Goal: Task Accomplishment & Management: Manage account settings

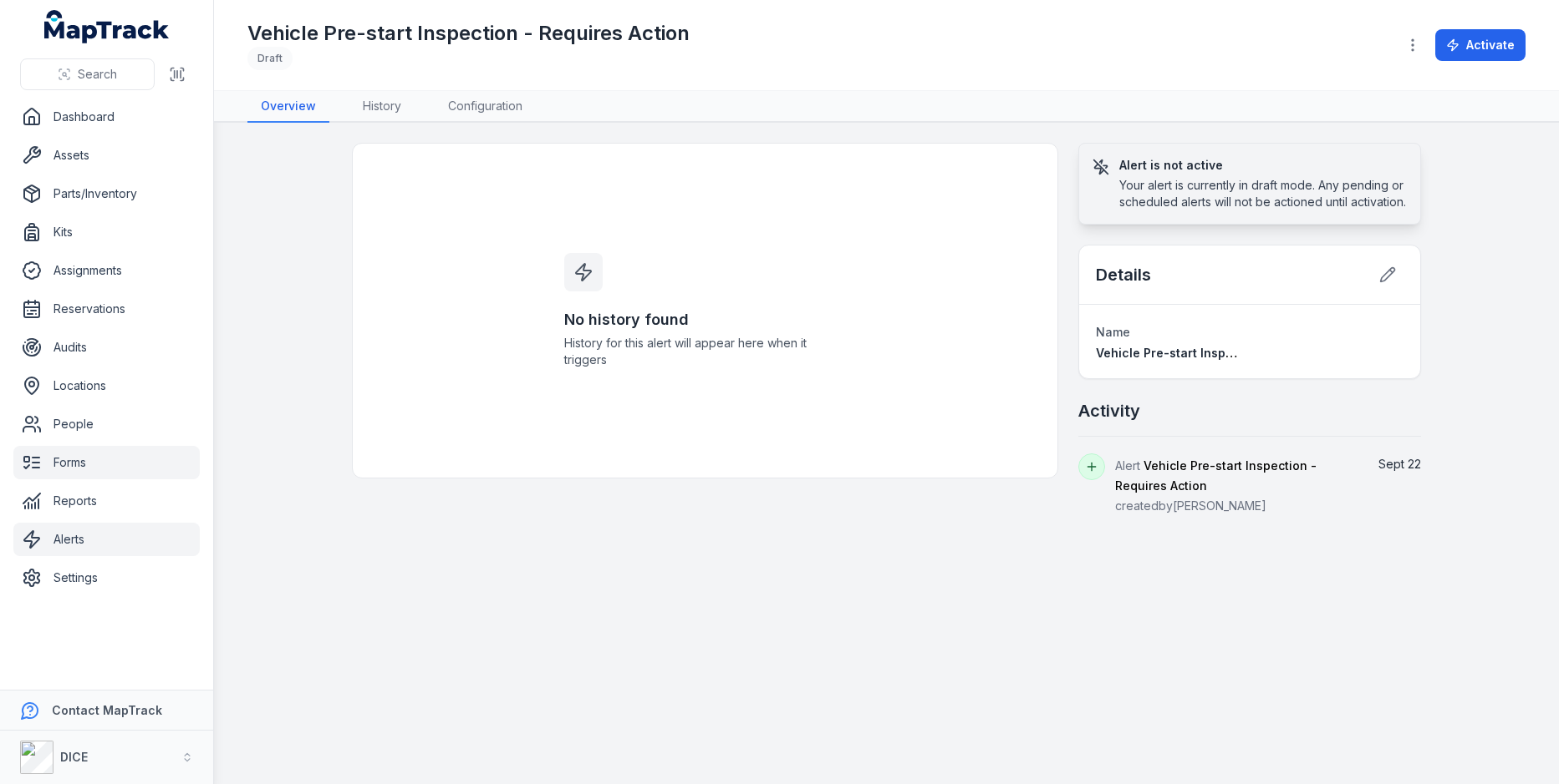
click at [94, 472] on link "Forms" at bounding box center [106, 463] width 187 height 33
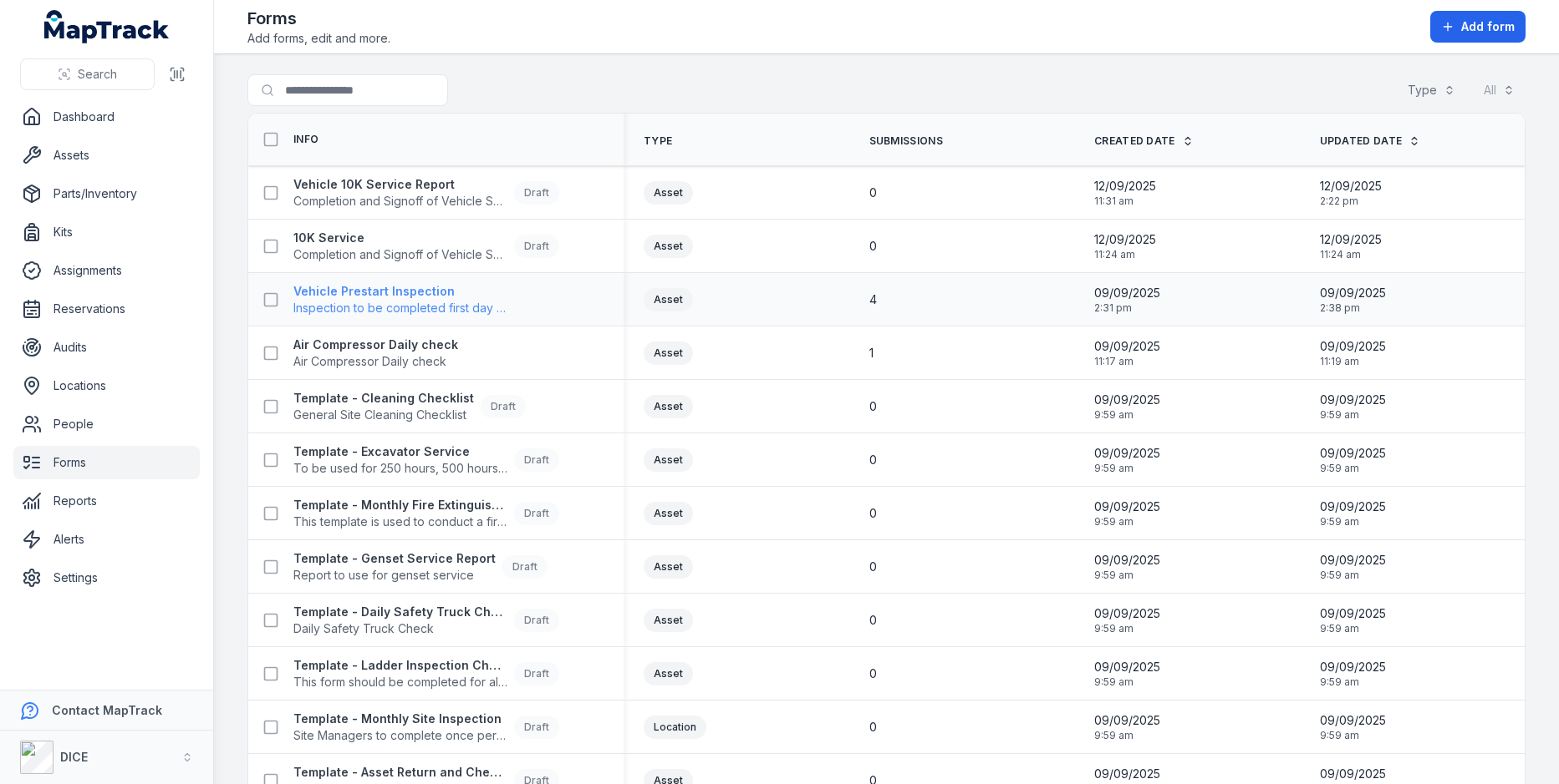
click at [406, 294] on strong "Vehicle Prestart Inspection" at bounding box center [399, 291] width 214 height 17
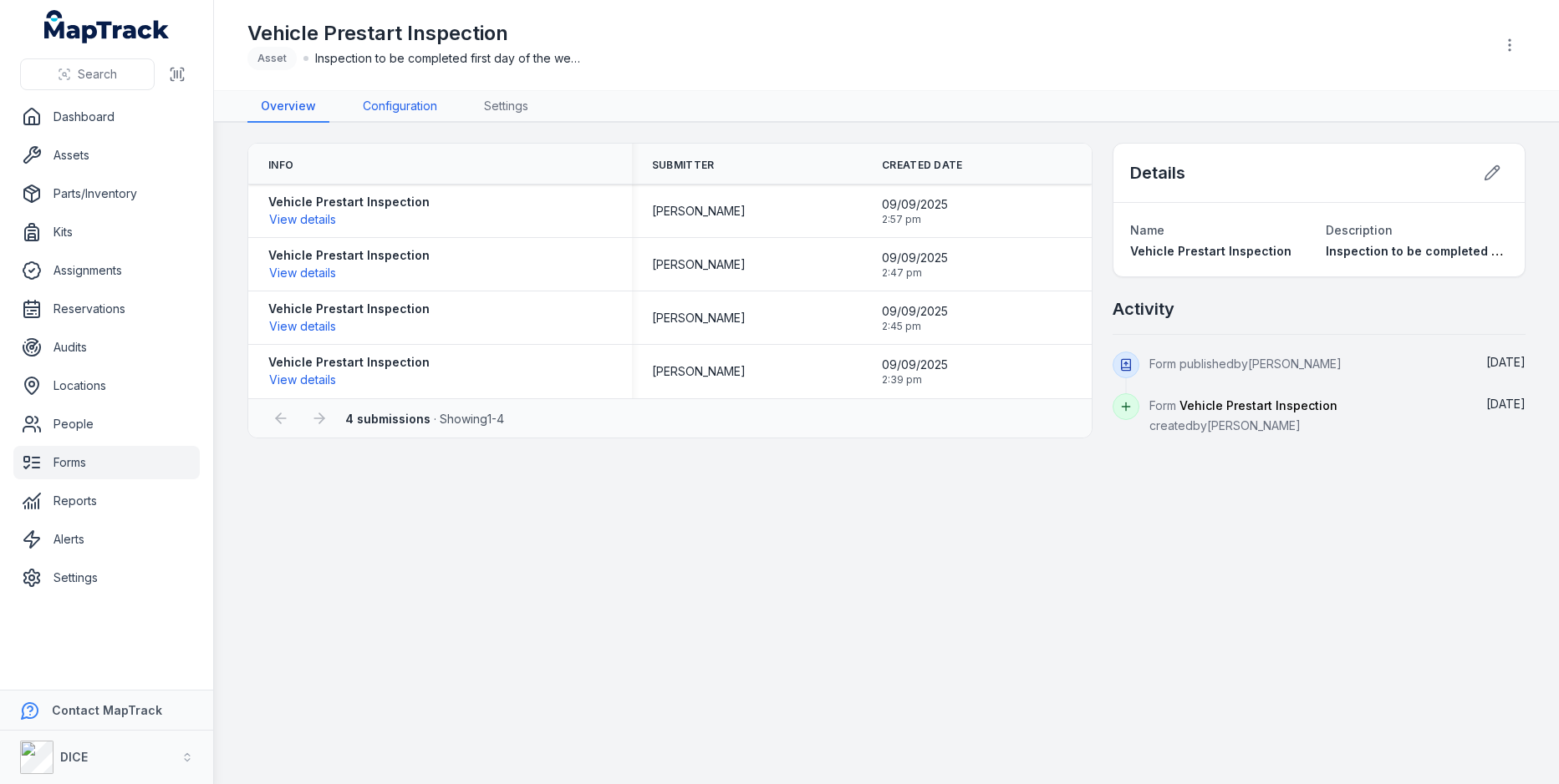
click at [381, 115] on link "Configuration" at bounding box center [399, 107] width 101 height 32
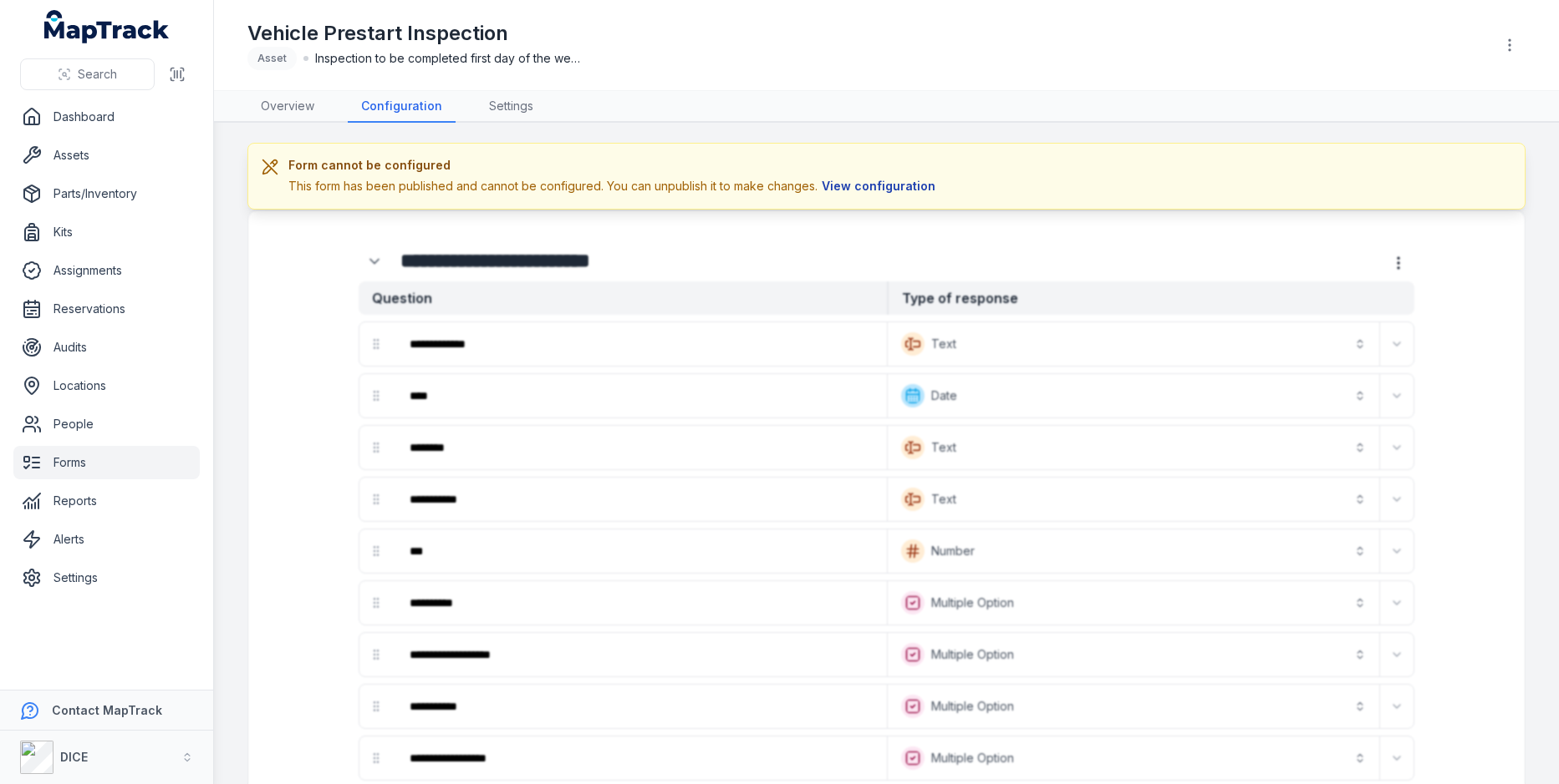
click at [852, 188] on button "View configuration" at bounding box center [878, 186] width 122 height 19
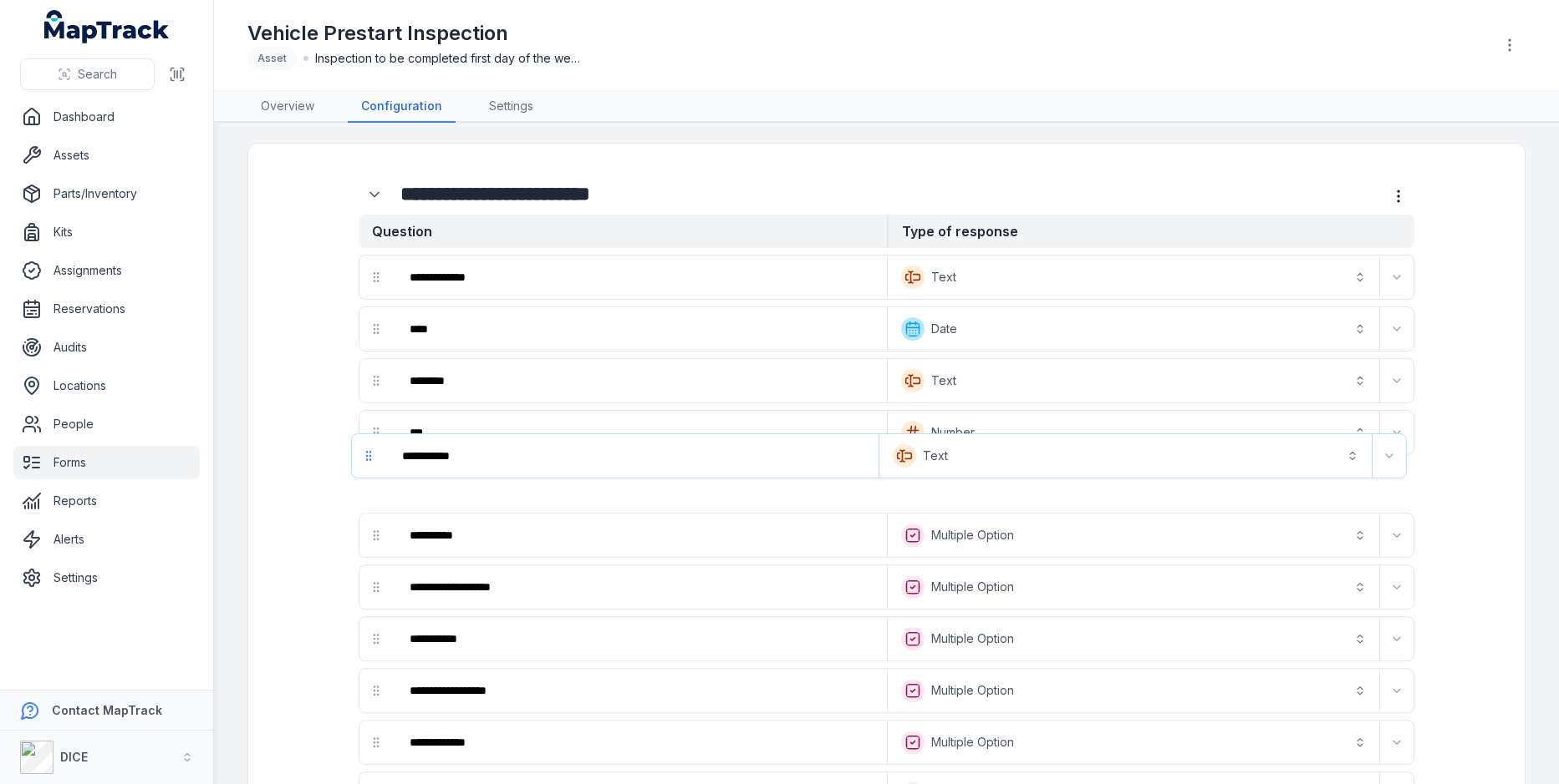
drag, startPoint x: 384, startPoint y: 432, endPoint x: 373, endPoint y: 401, distance: 32.9
click at [369, 530] on icon "drag" at bounding box center [375, 536] width 13 height 13
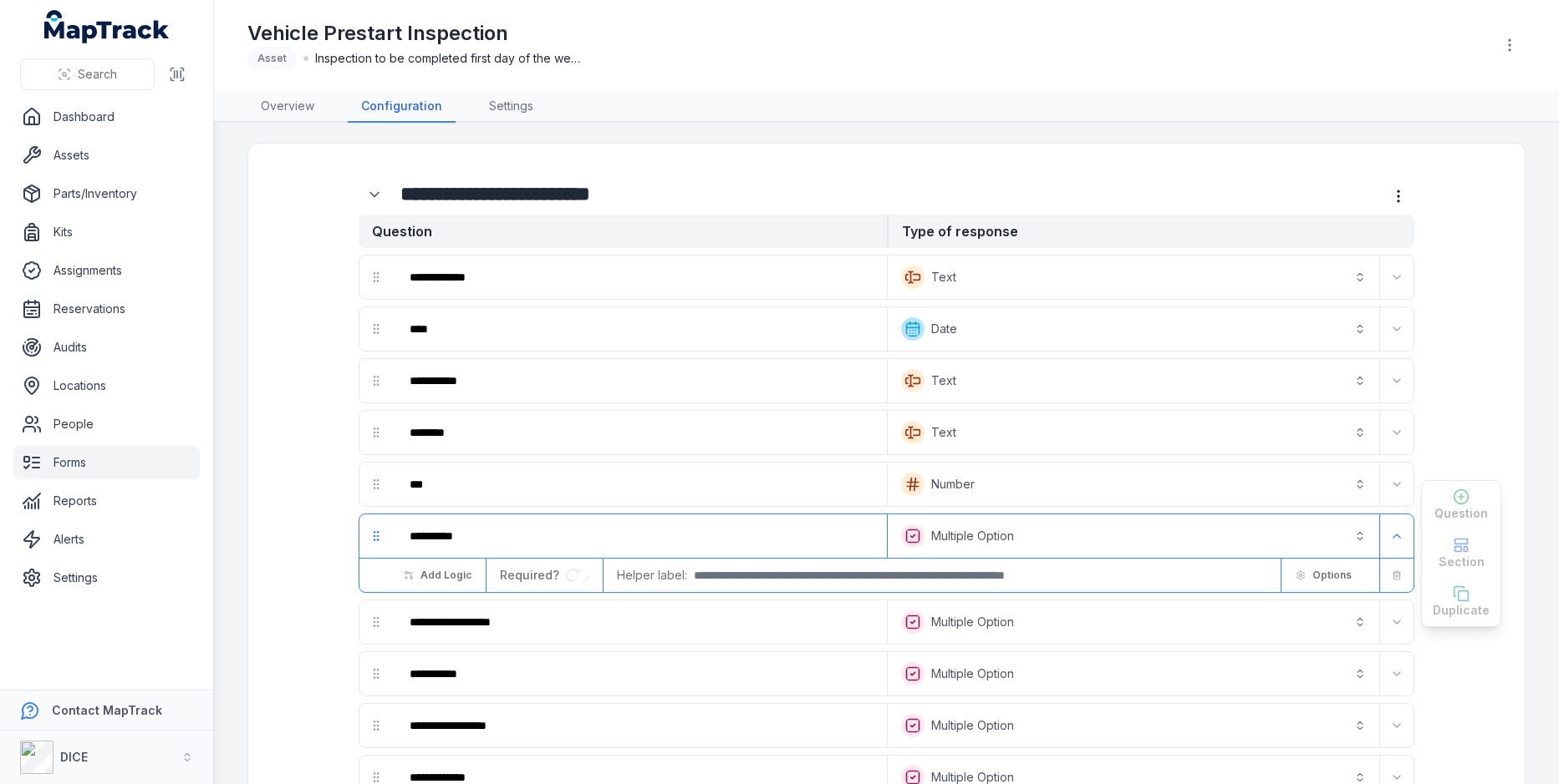
click at [996, 535] on button "**********" at bounding box center [1133, 536] width 485 height 37
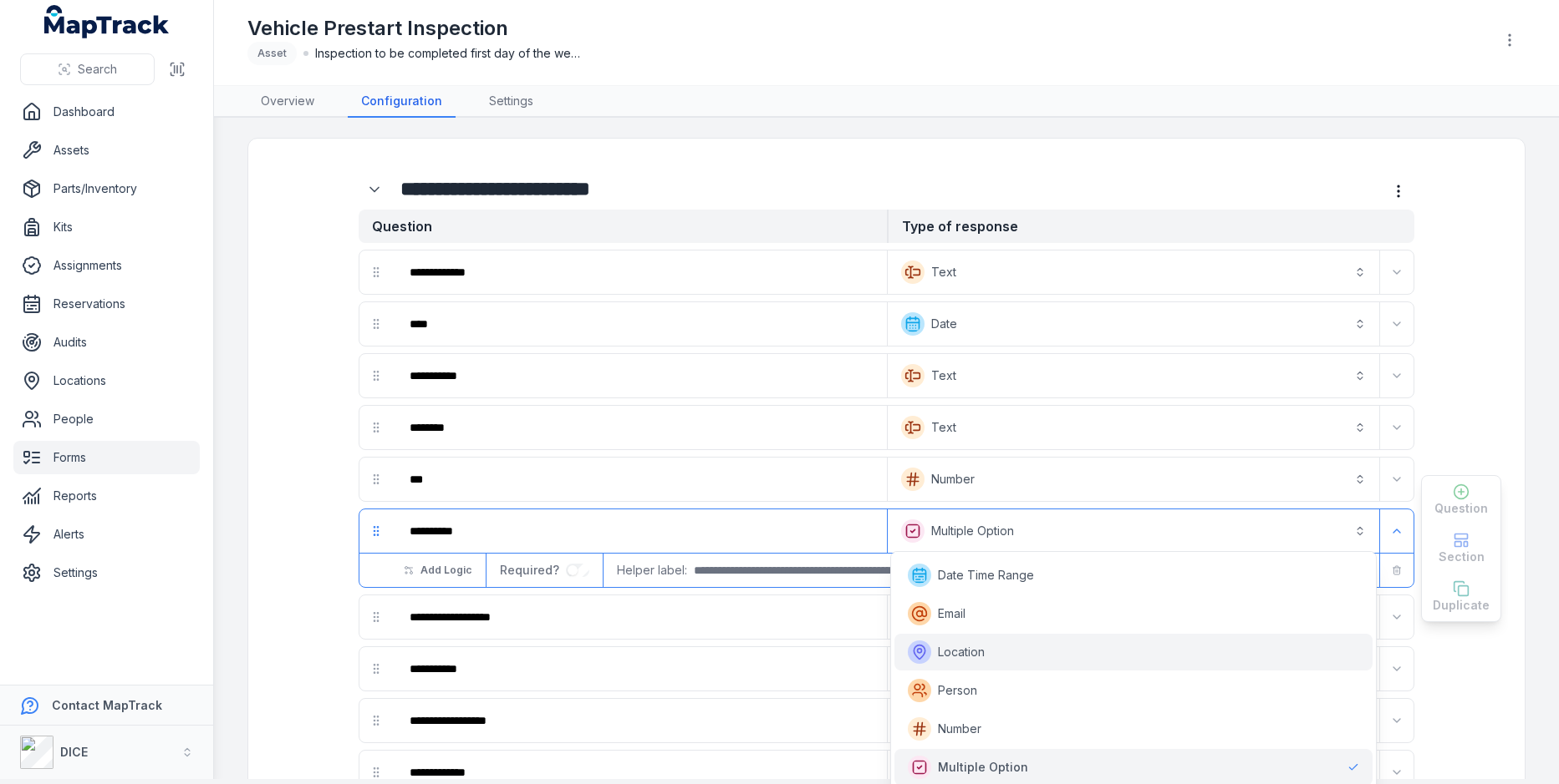
scroll to position [302, 0]
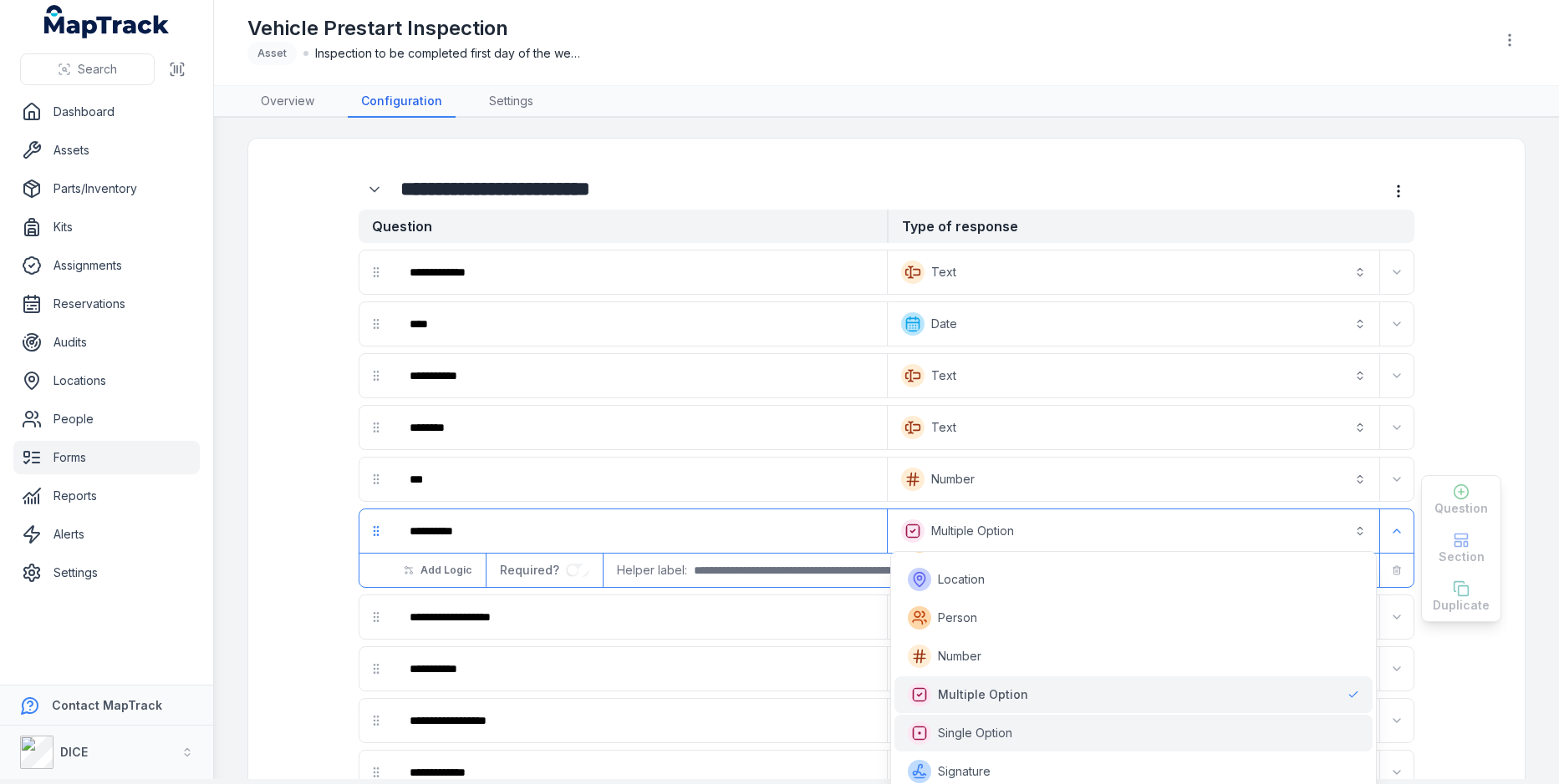
click at [1033, 727] on div "Single Option" at bounding box center [1133, 733] width 451 height 23
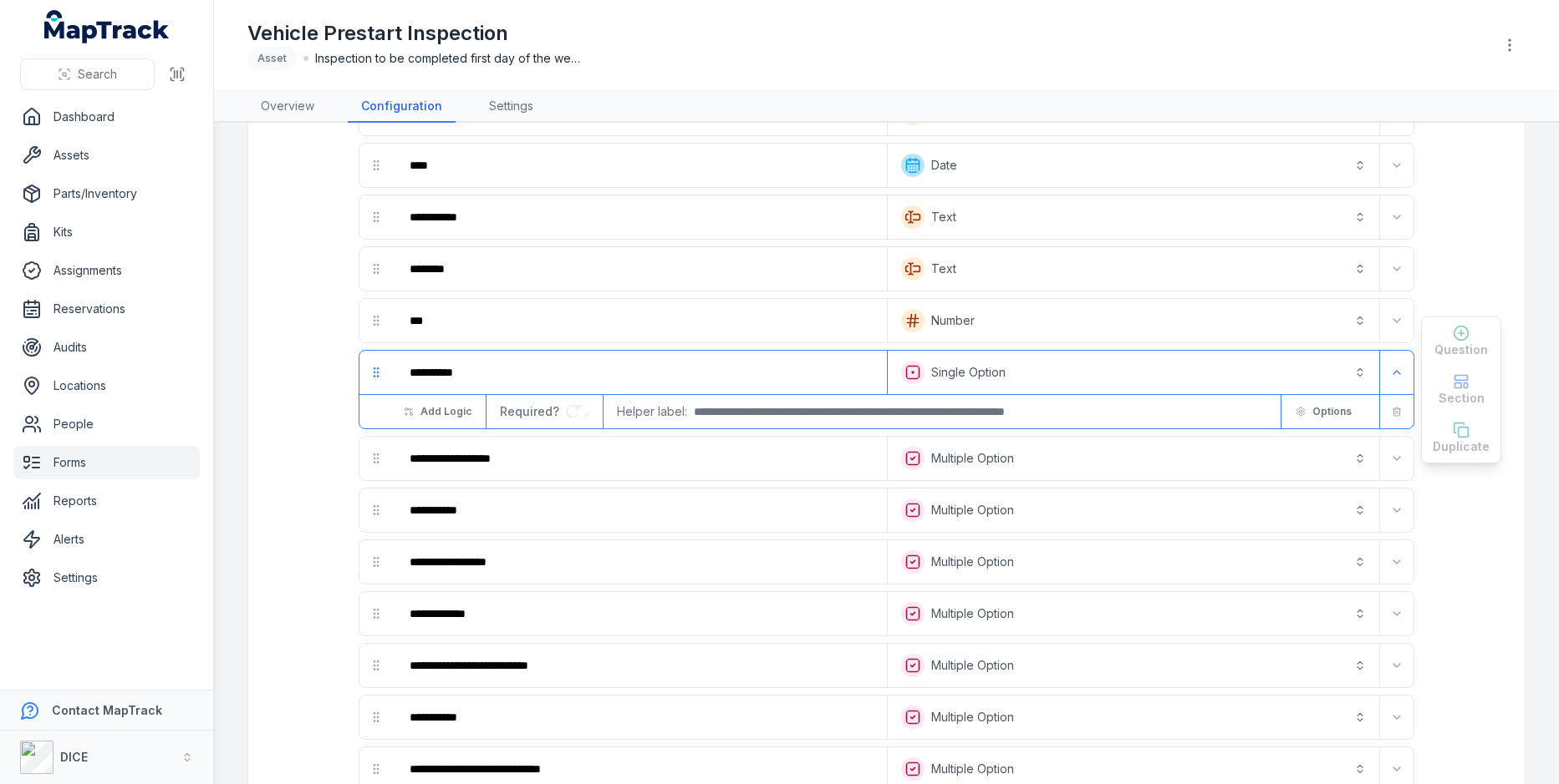
click at [1084, 460] on button "**********" at bounding box center [1133, 458] width 485 height 37
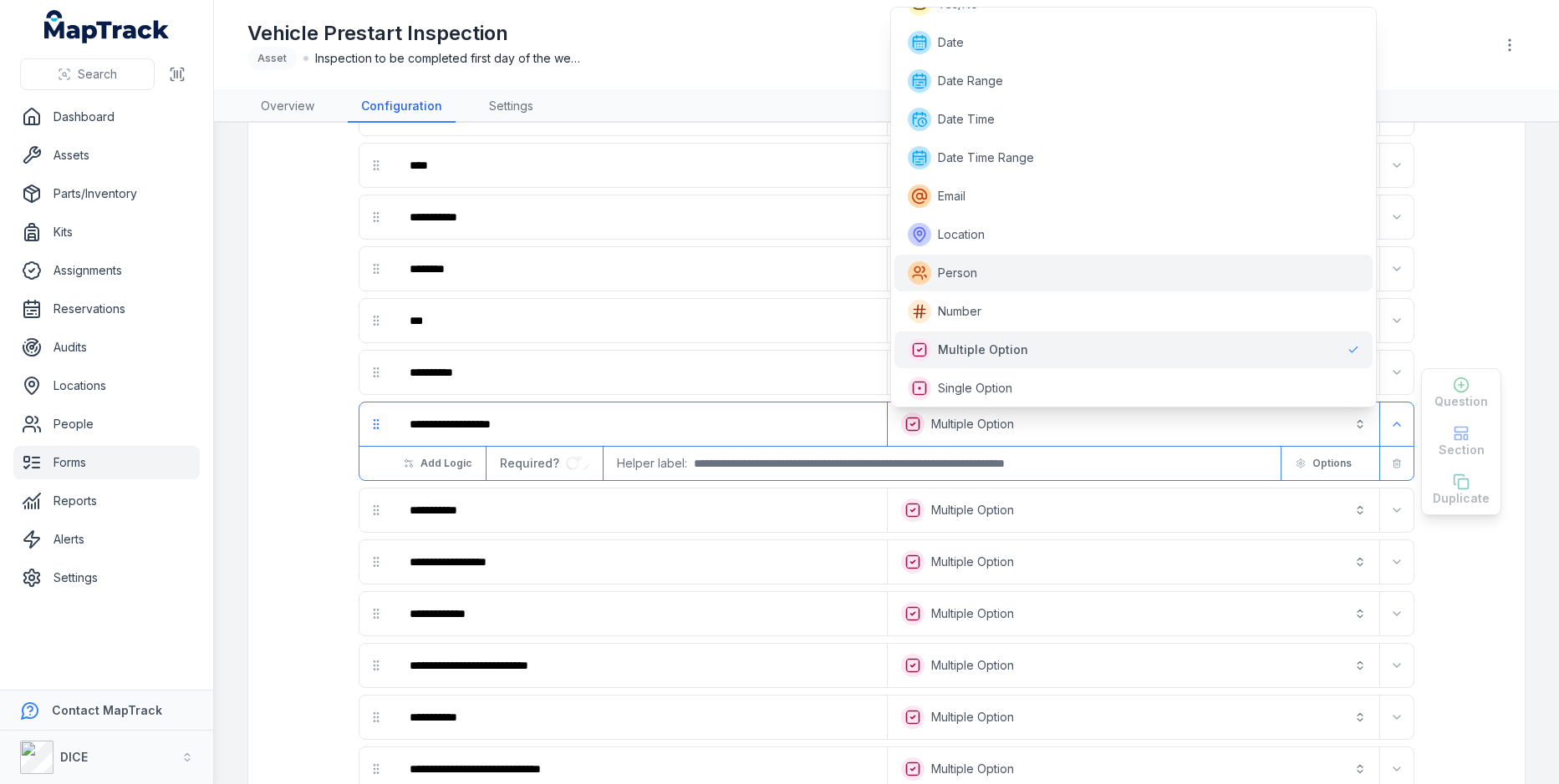
scroll to position [119, 0]
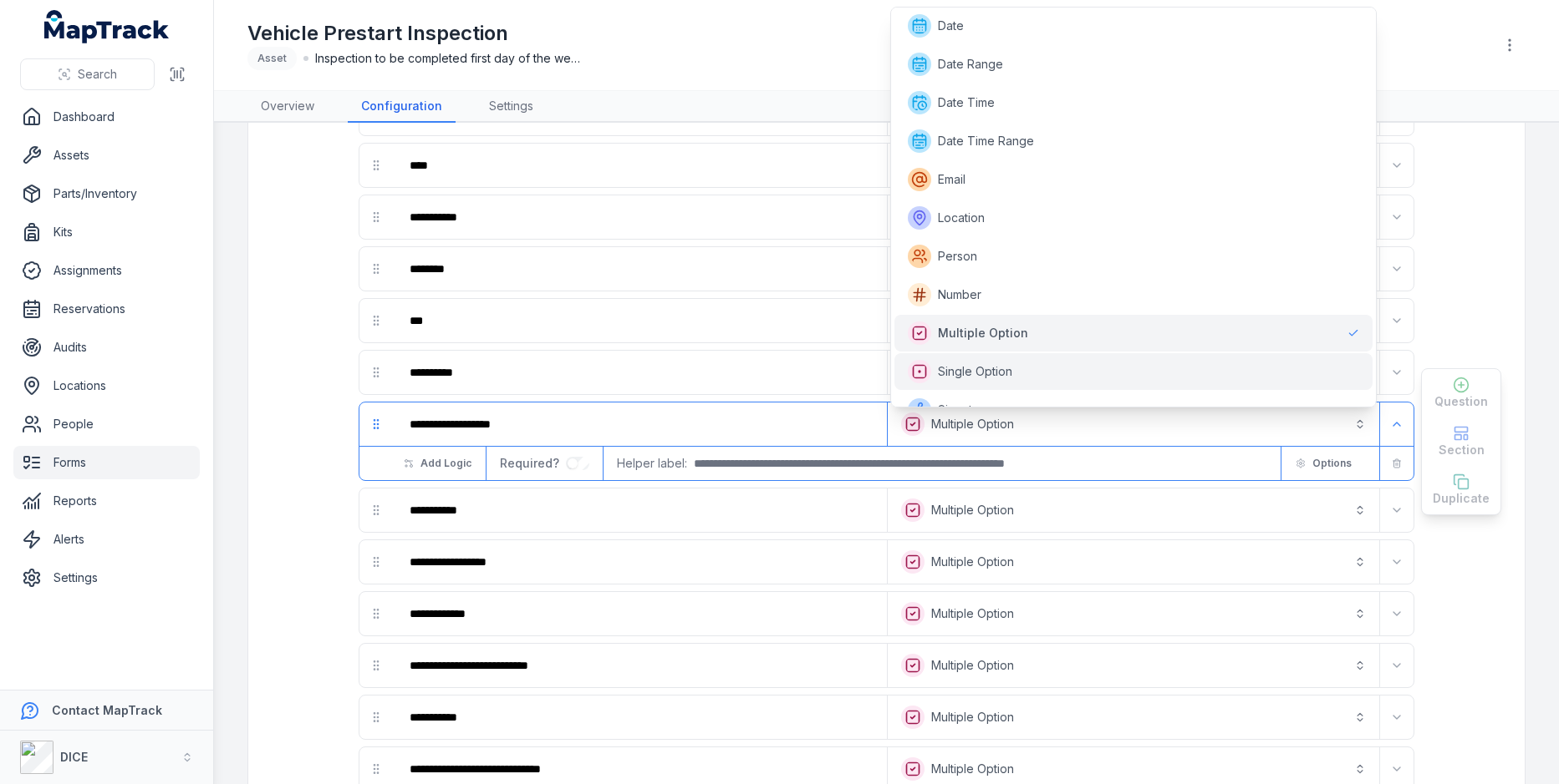
click at [1094, 360] on div "Single Option" at bounding box center [1133, 371] width 451 height 23
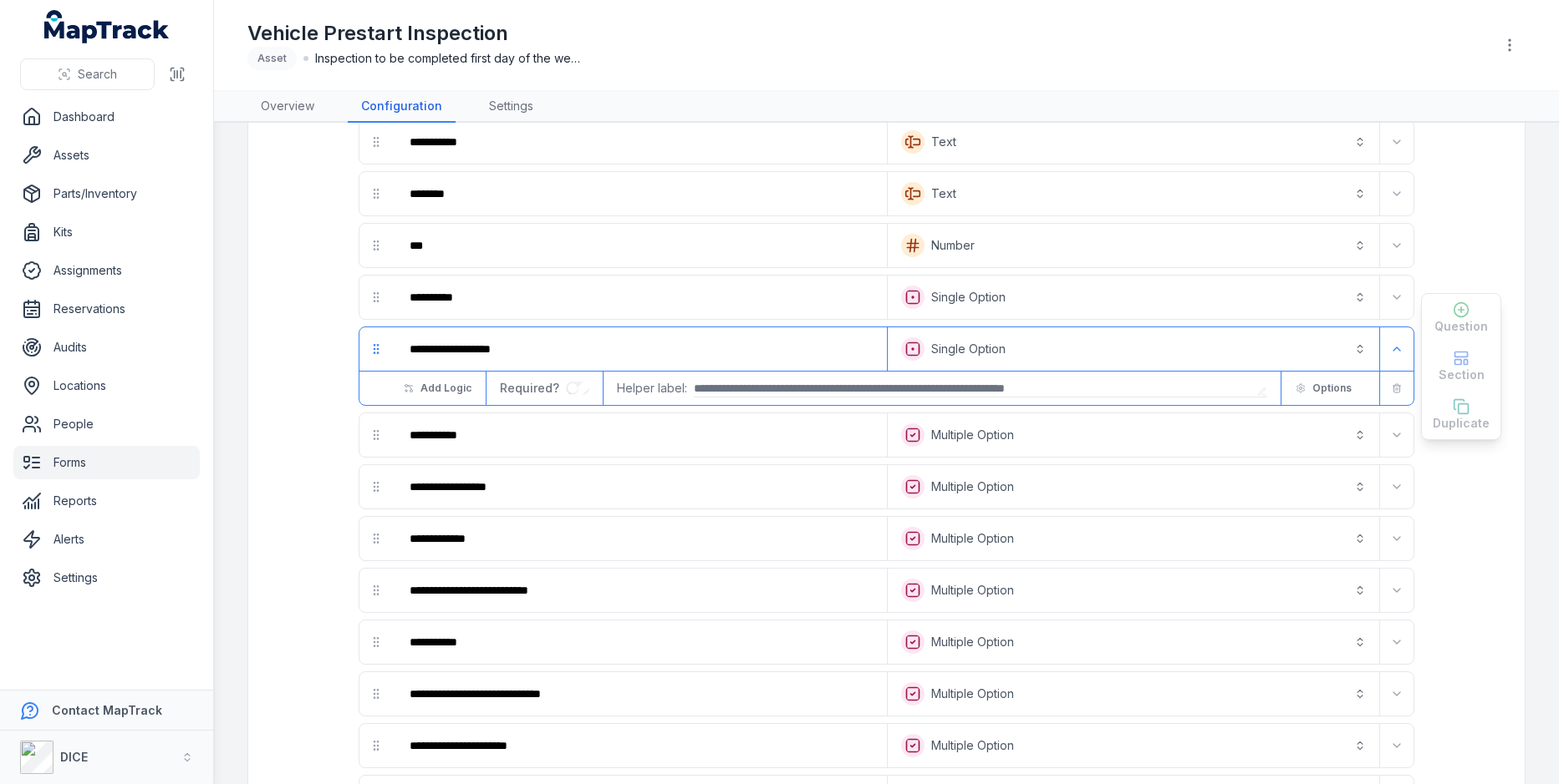
scroll to position [269, 0]
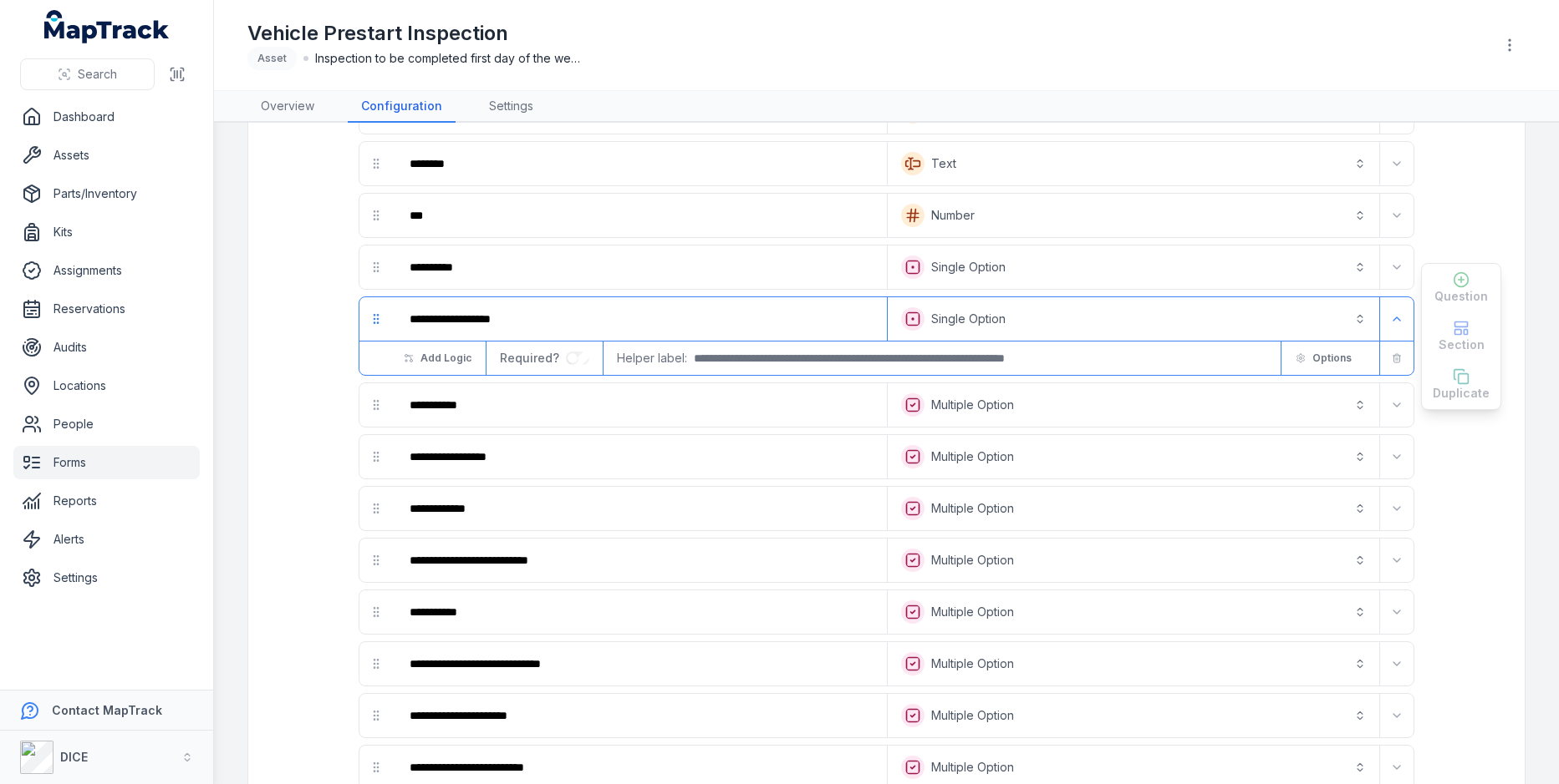
click at [1096, 404] on button "**********" at bounding box center [1133, 405] width 485 height 37
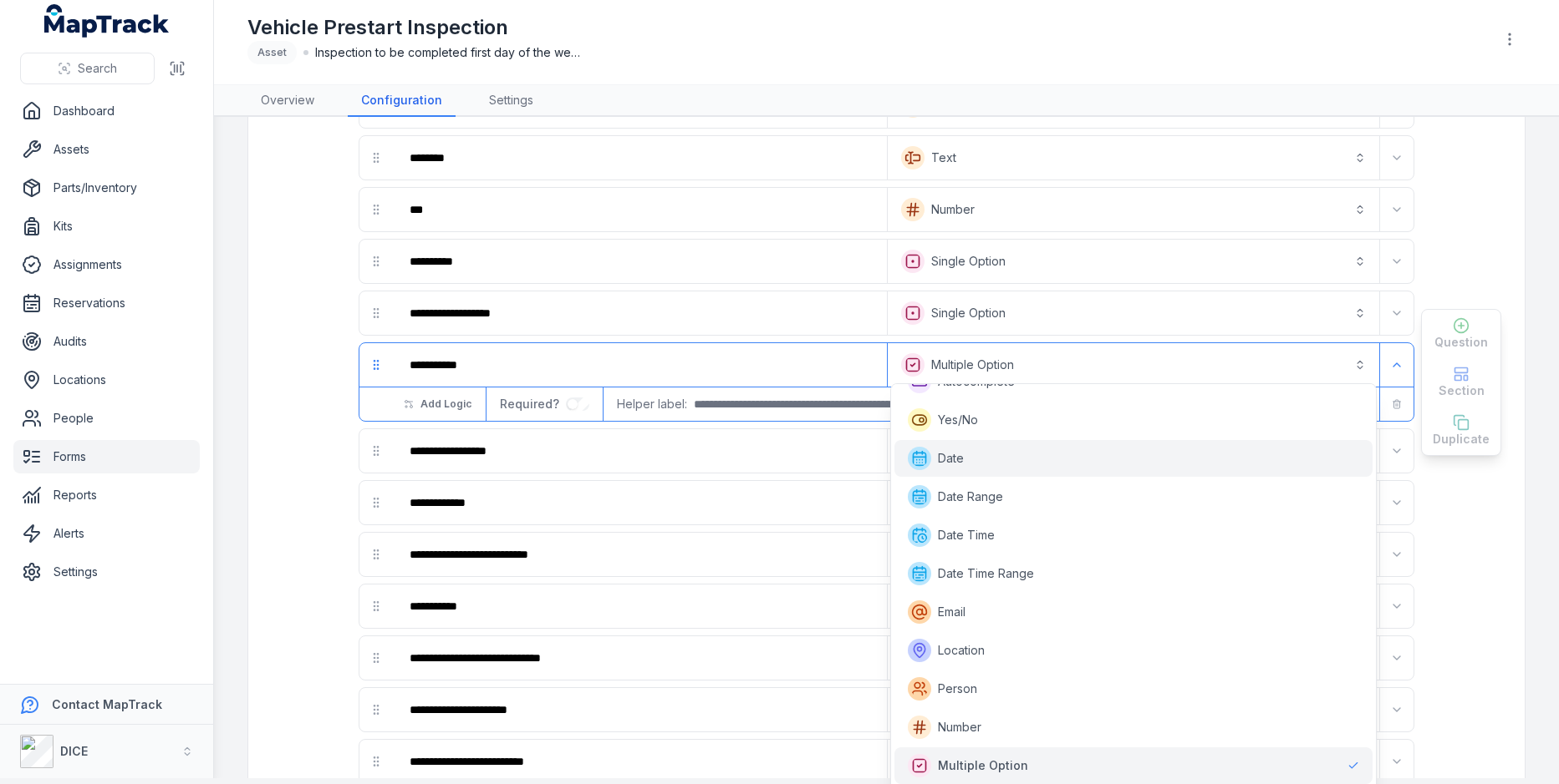
scroll to position [223, 0]
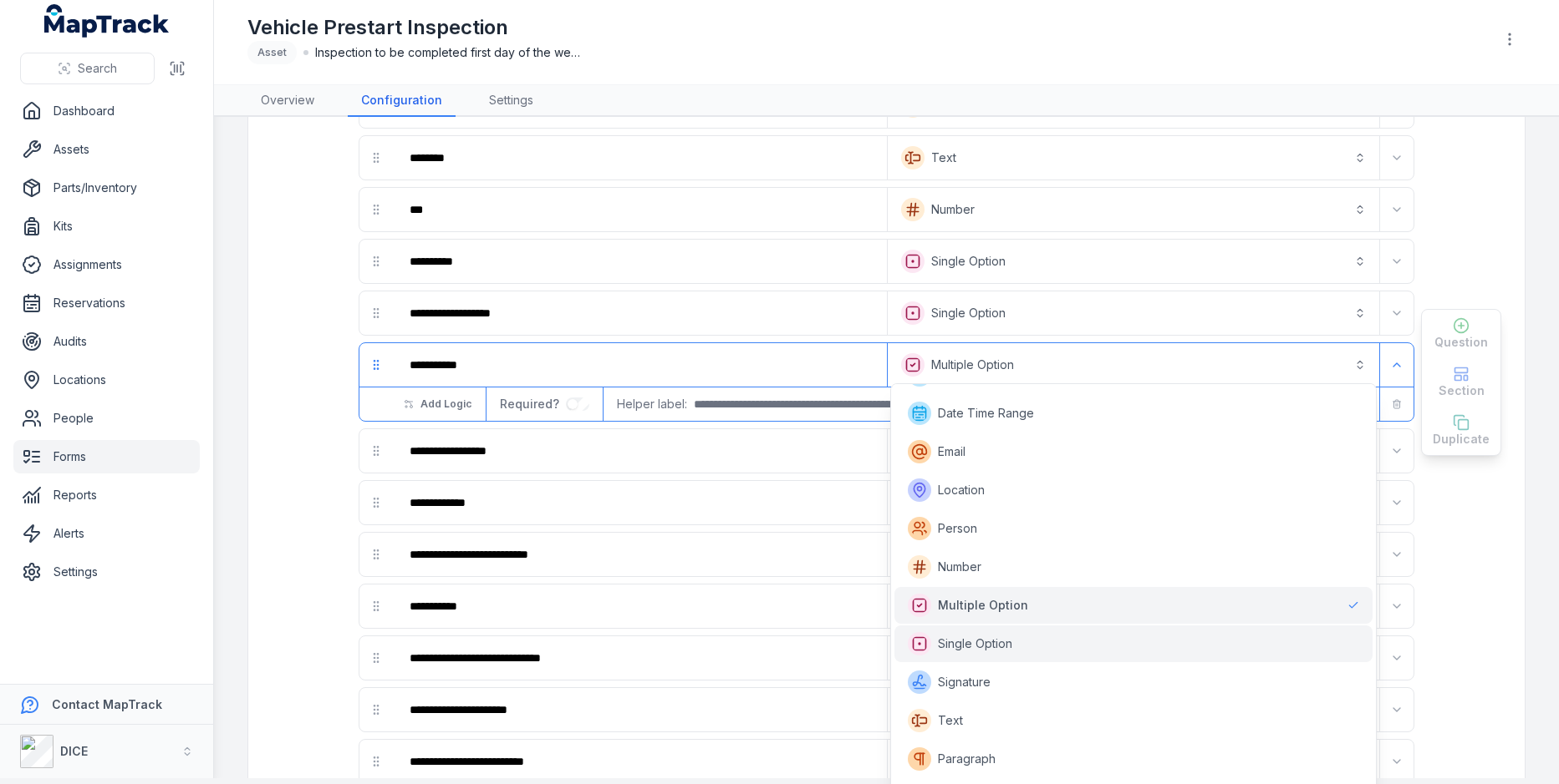
click at [1034, 629] on div "Single Option" at bounding box center [1133, 644] width 478 height 37
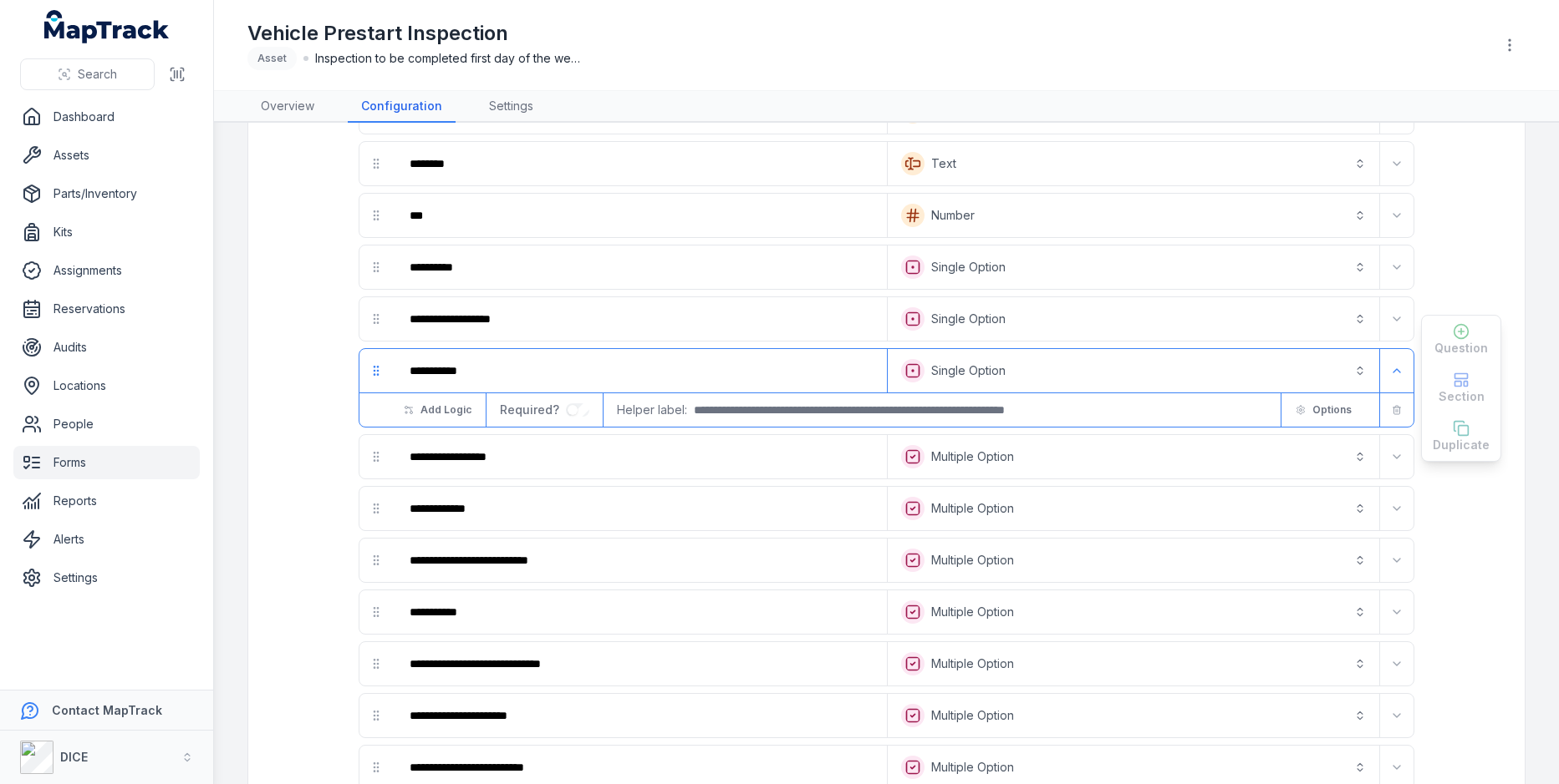
click at [1080, 465] on button "**********" at bounding box center [1133, 456] width 485 height 37
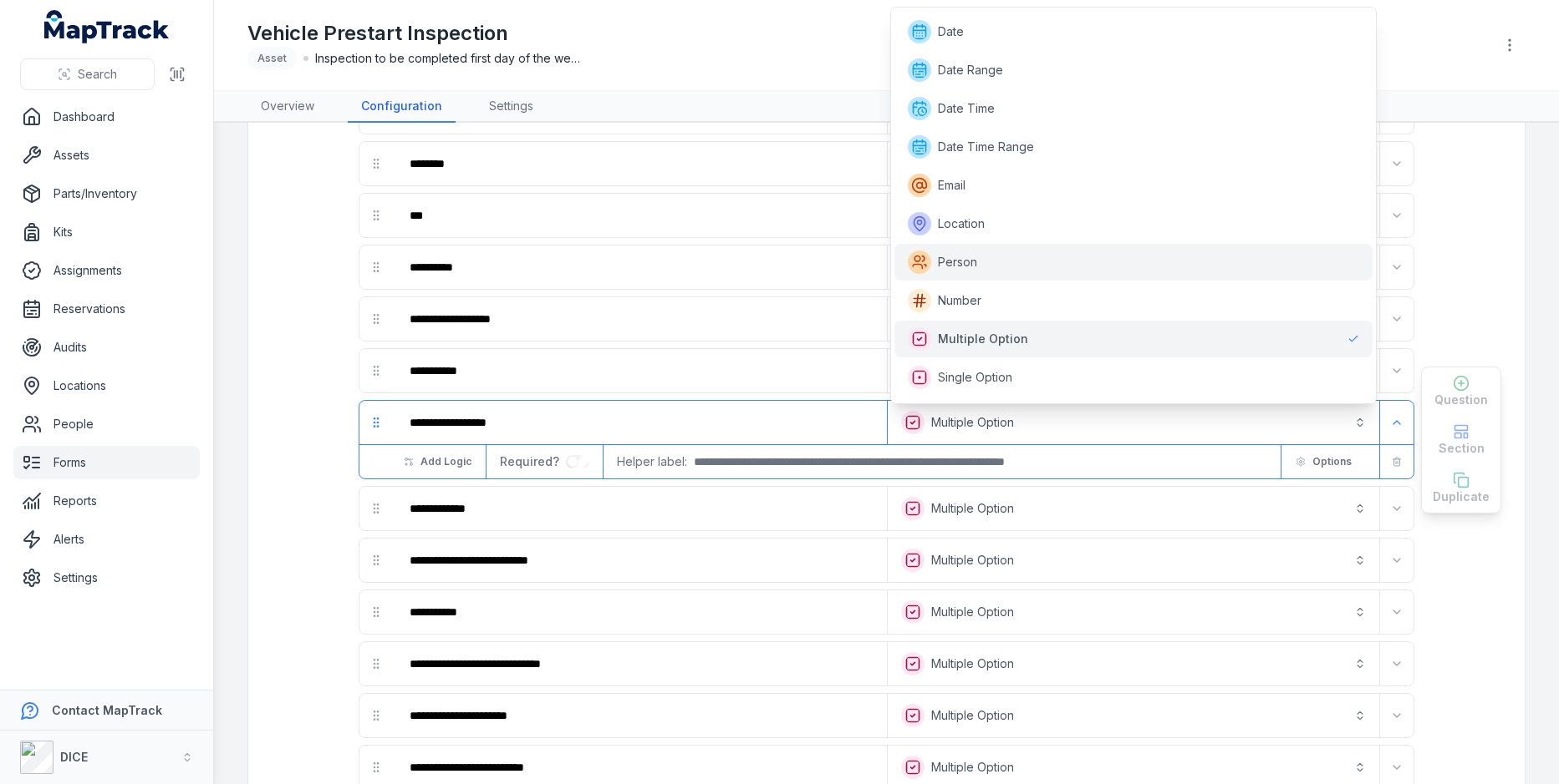
scroll to position [126, 0]
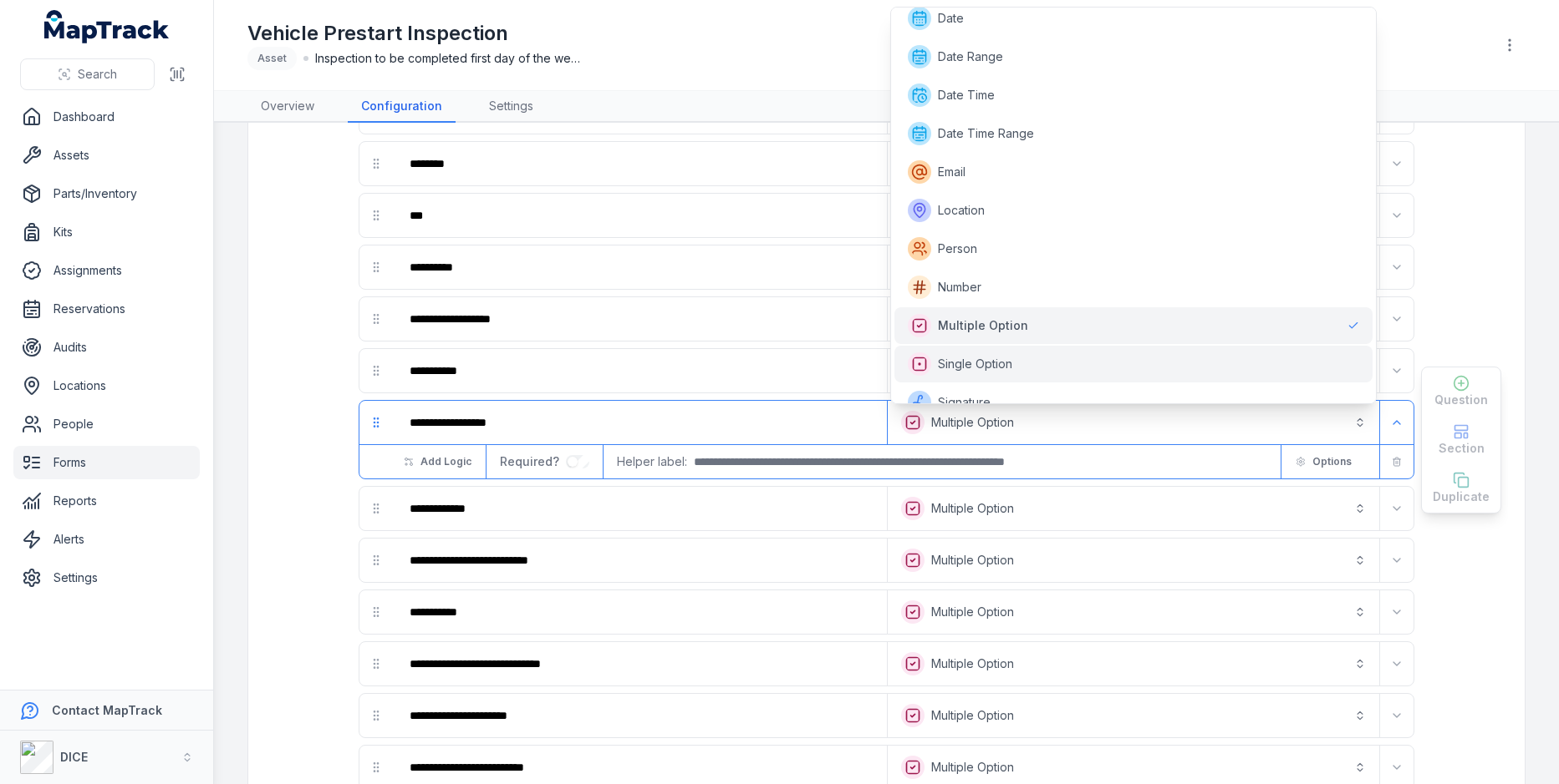
click at [1094, 367] on div "Single Option" at bounding box center [1133, 364] width 451 height 23
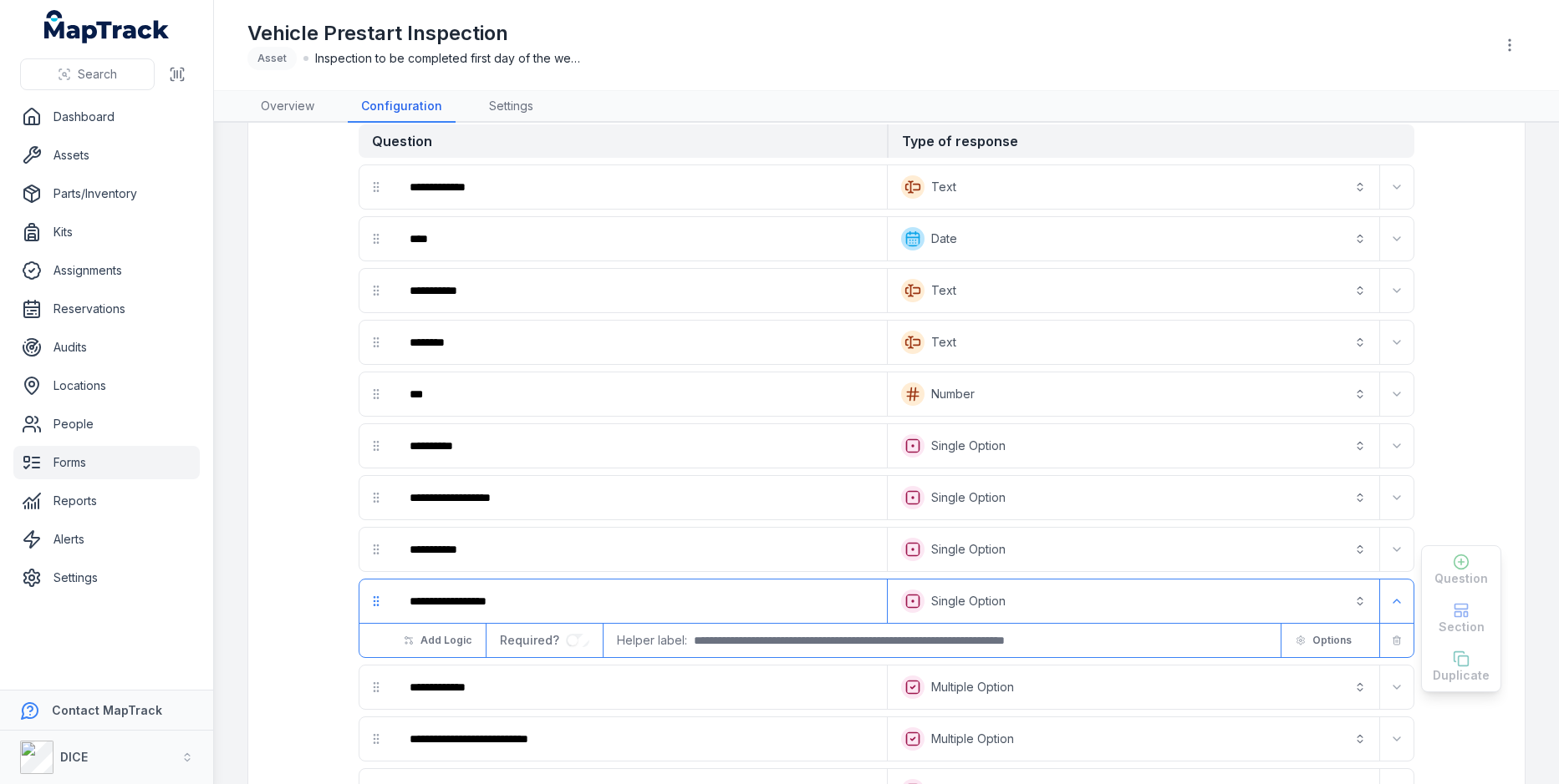
scroll to position [51, 0]
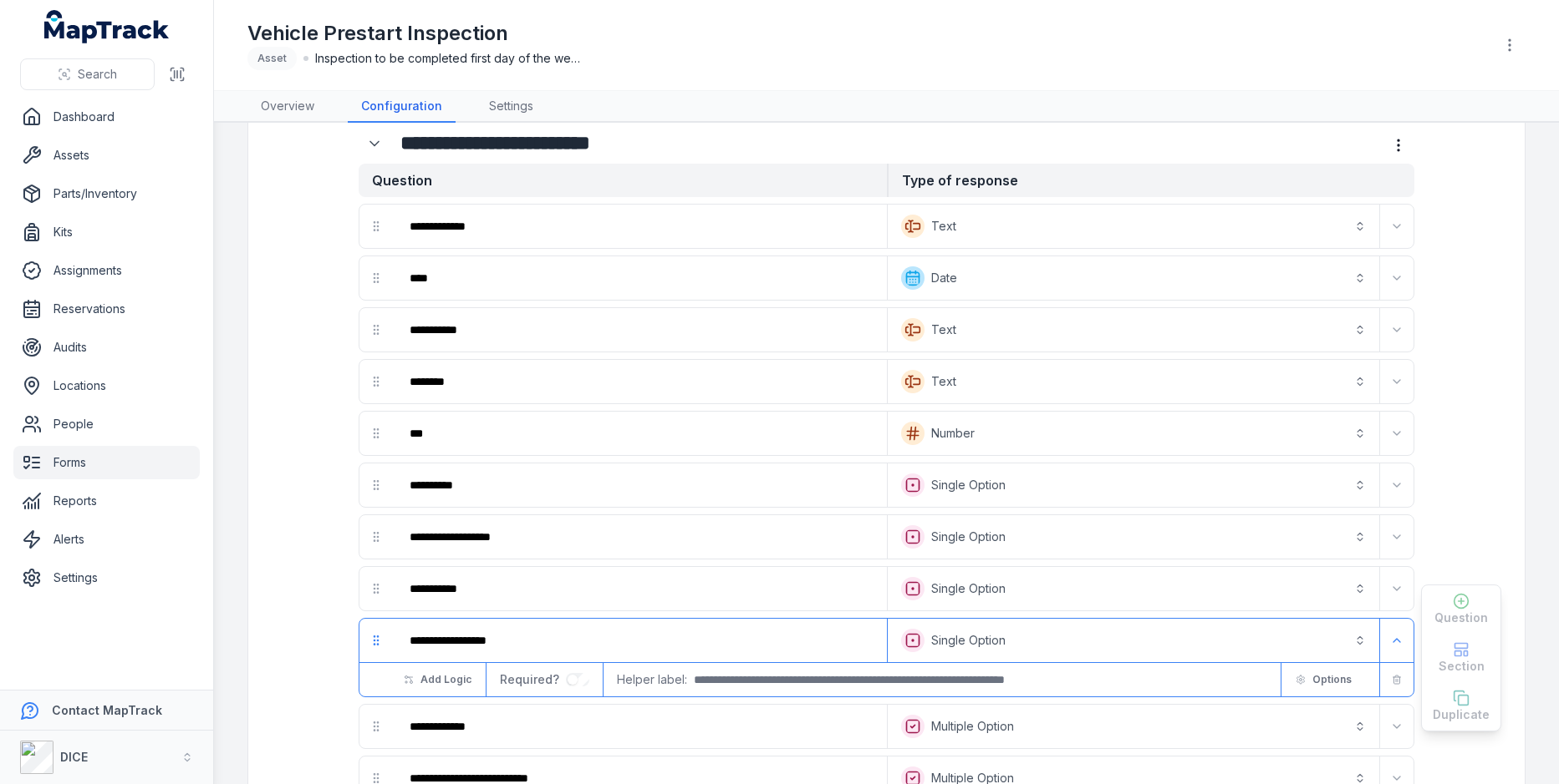
click at [984, 239] on button "Text *******" at bounding box center [1133, 226] width 485 height 37
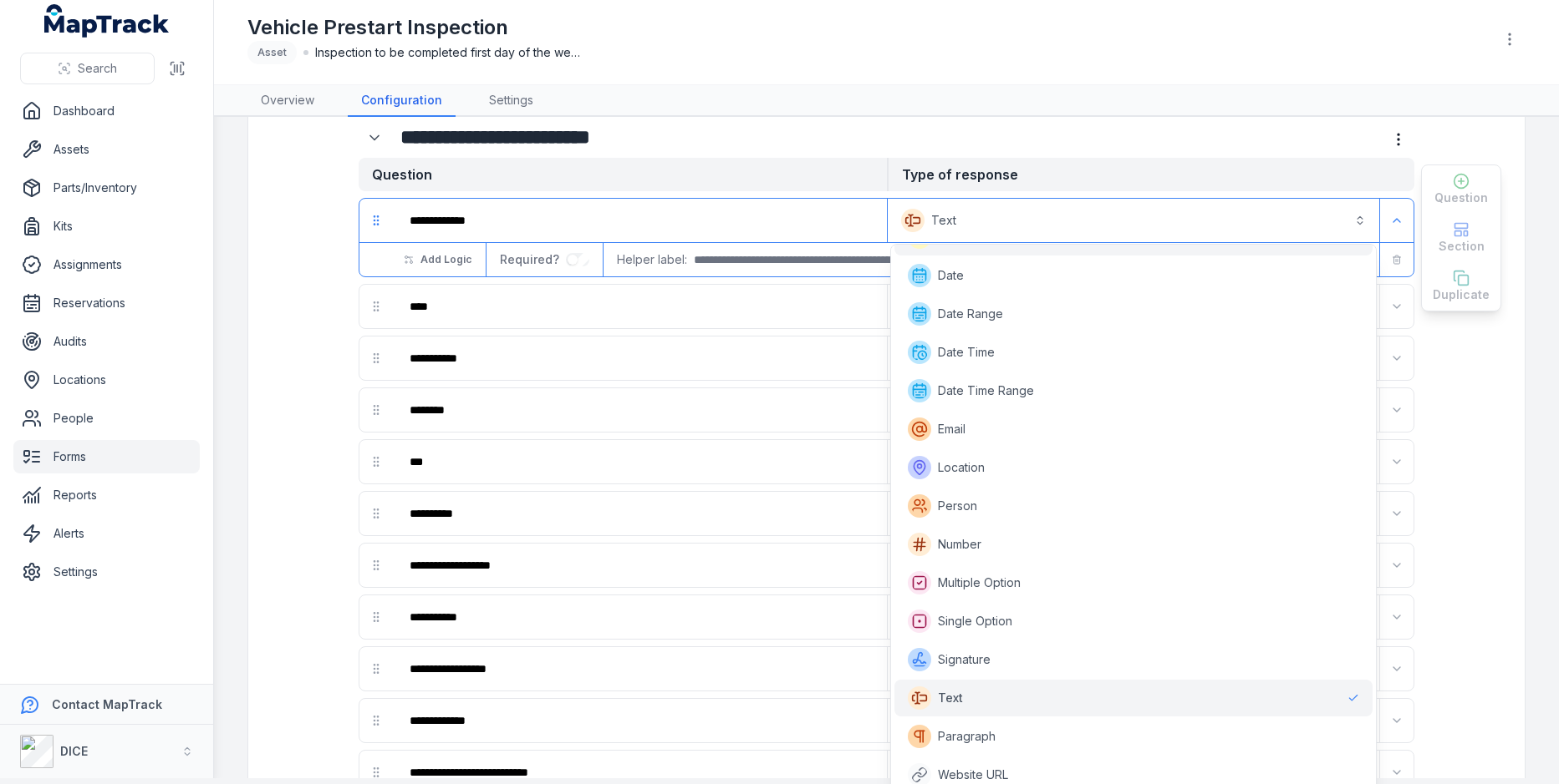
scroll to position [111, 0]
click at [79, 154] on div "**********" at bounding box center [779, 386] width 1559 height 784
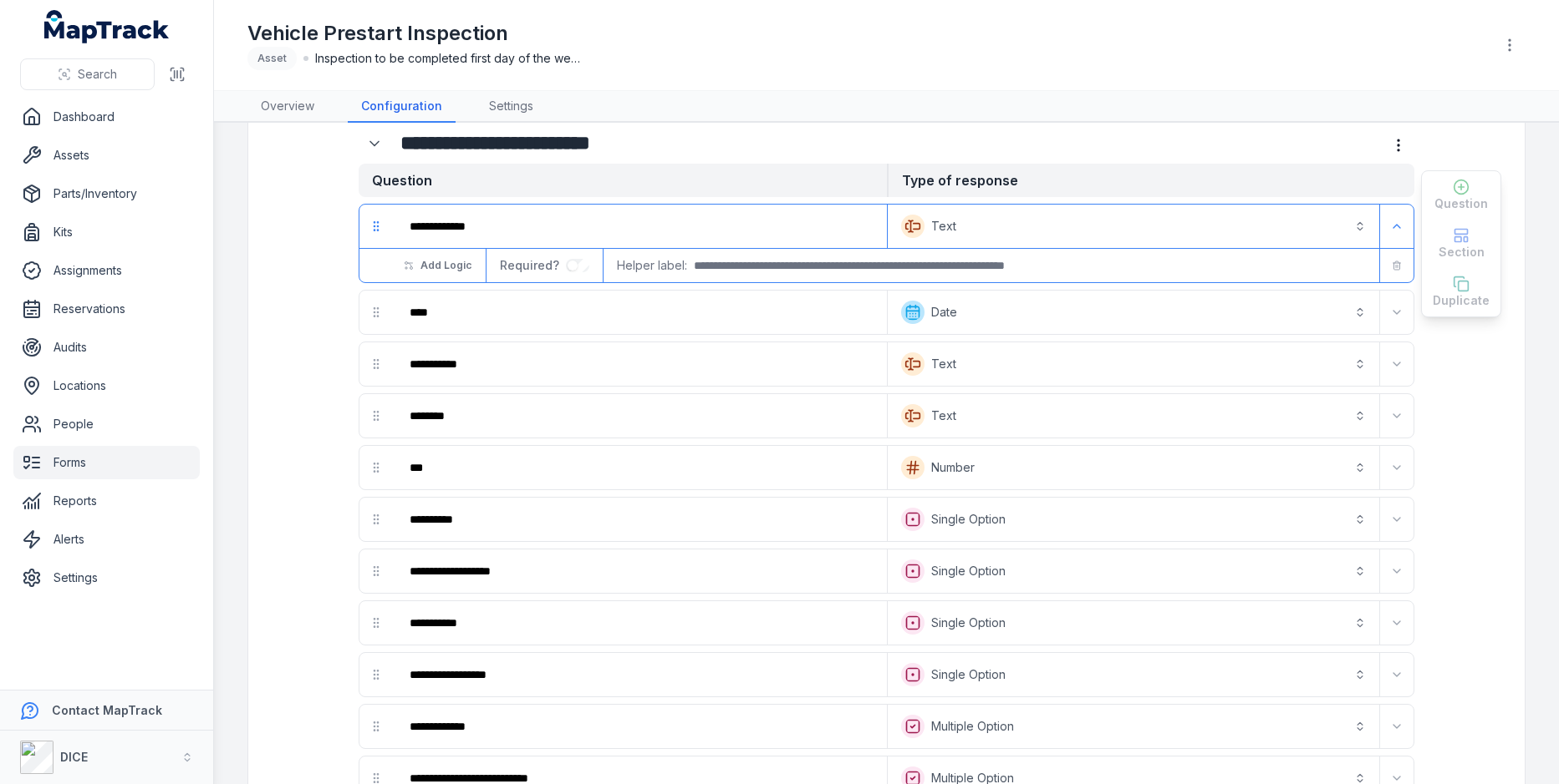
scroll to position [0, 0]
click at [90, 146] on link "Assets" at bounding box center [106, 154] width 187 height 33
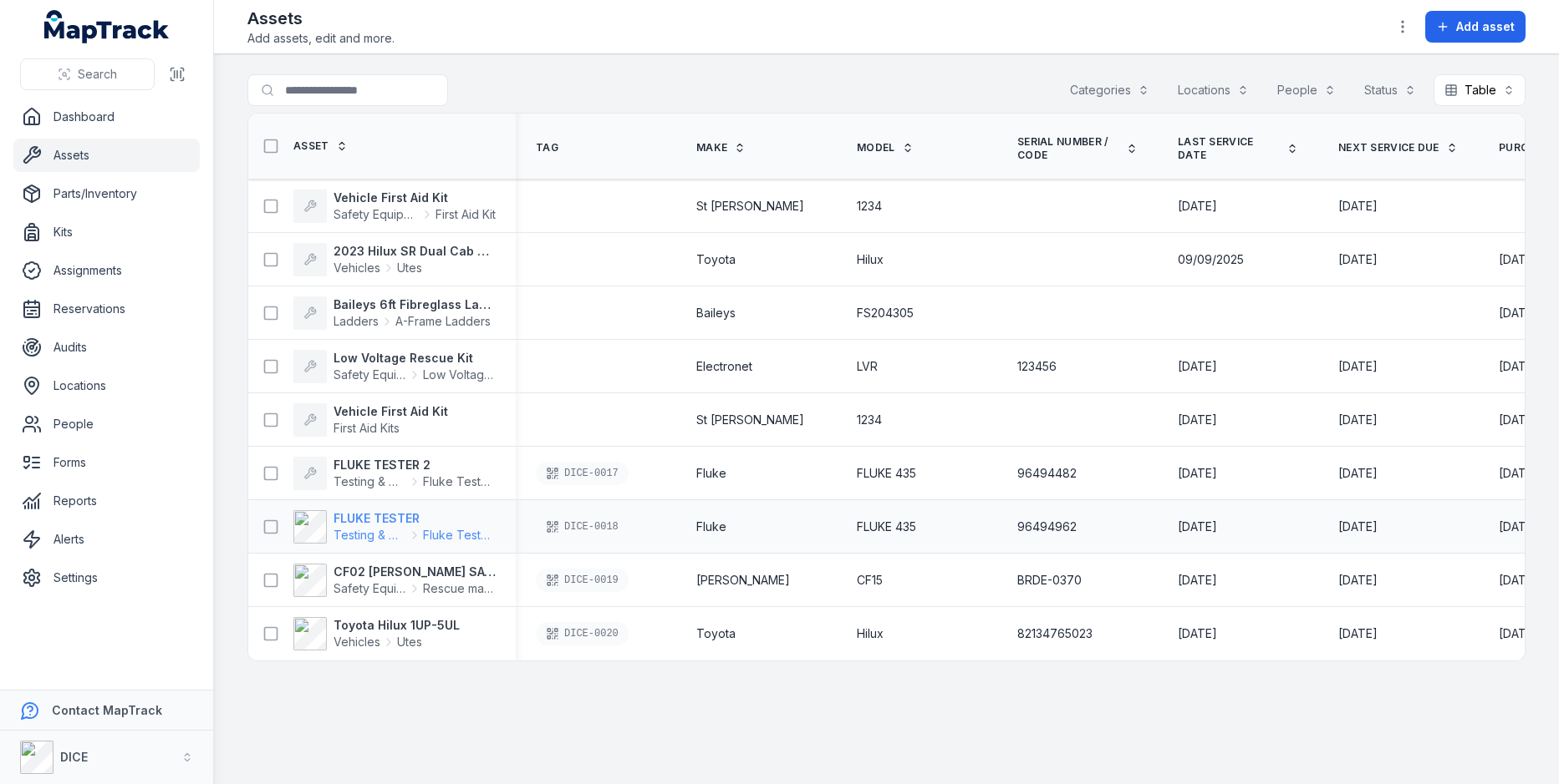
click at [416, 511] on strong "FLUKE TESTER" at bounding box center [414, 519] width 162 height 17
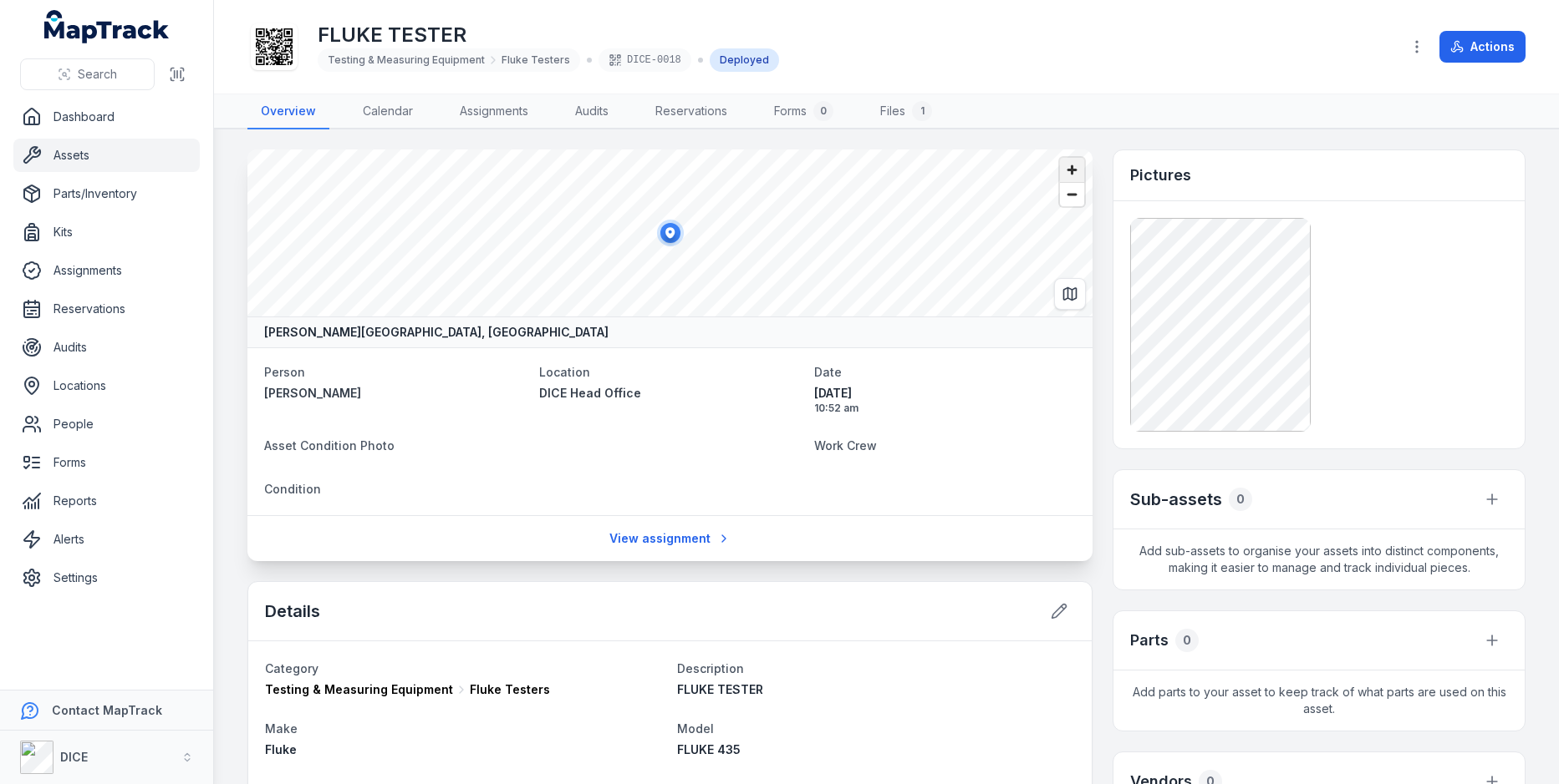
click at [1067, 165] on span "Zoom in" at bounding box center [1071, 170] width 24 height 24
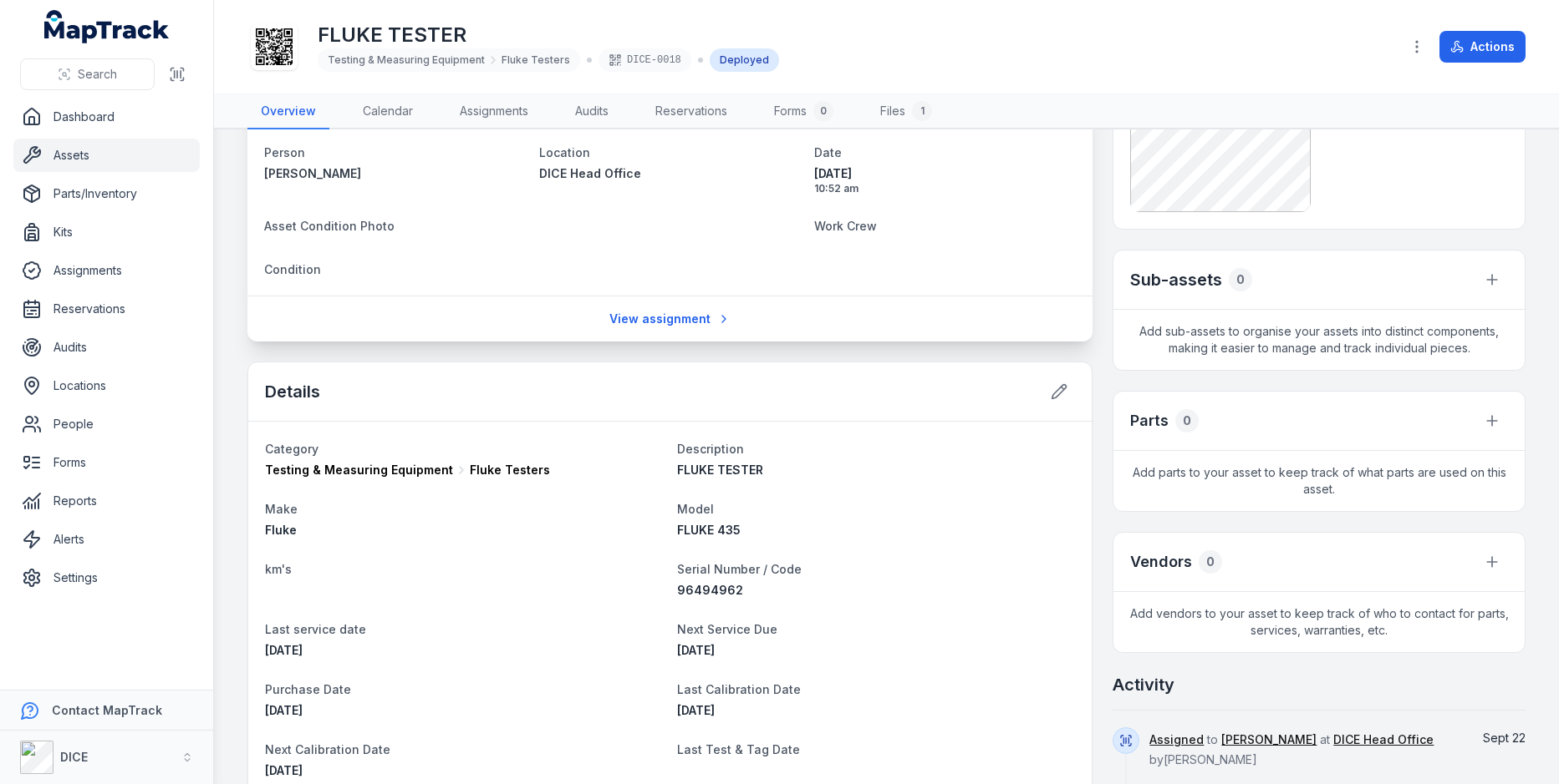
scroll to position [329, 0]
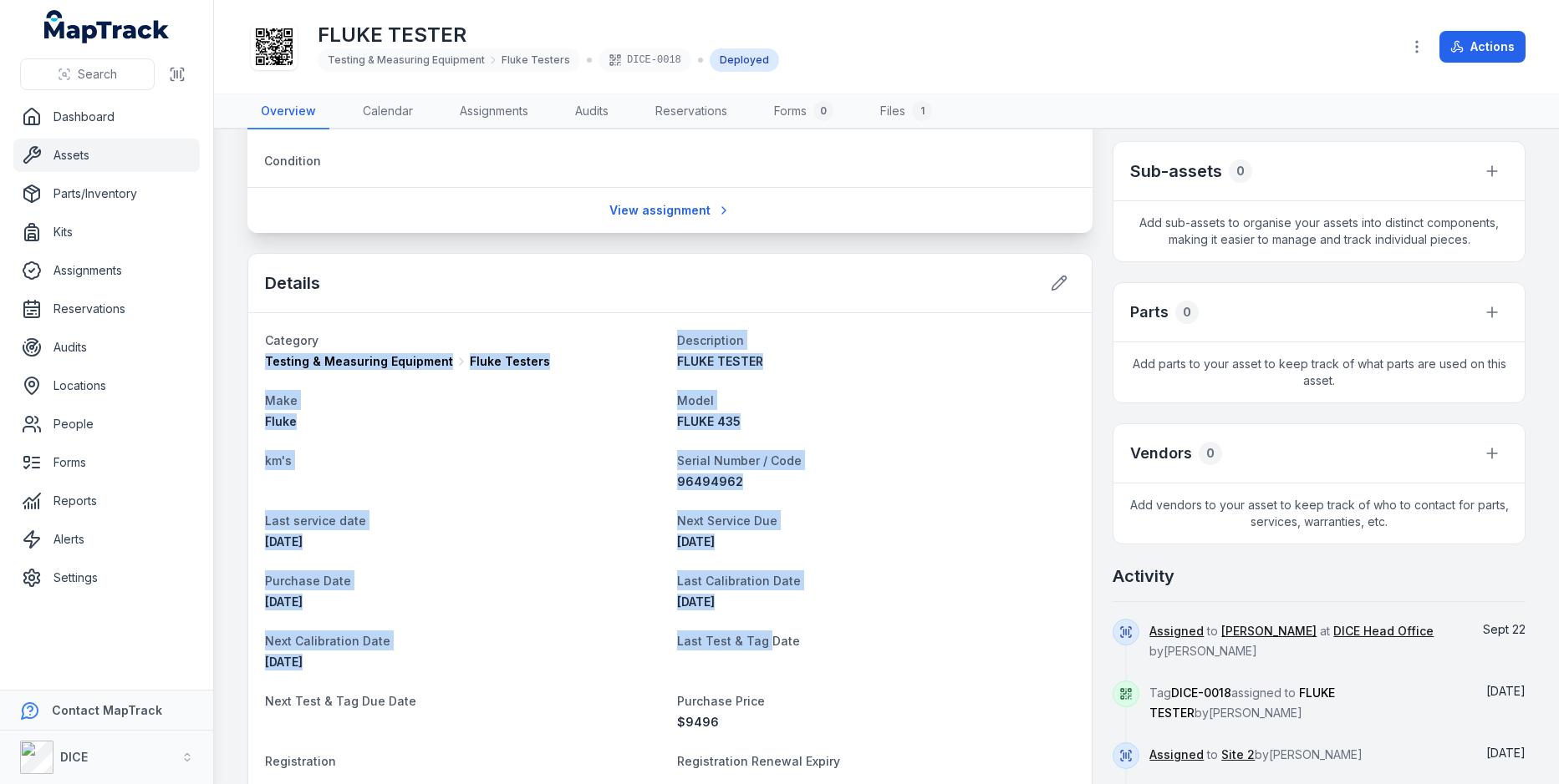
drag, startPoint x: 323, startPoint y: 338, endPoint x: 767, endPoint y: 634, distance: 533.6
click at [767, 634] on dl "Category Testing & Measuring Equipment Fluke Testers Description FLUKE TESTER M…" at bounding box center [670, 725] width 809 height 792
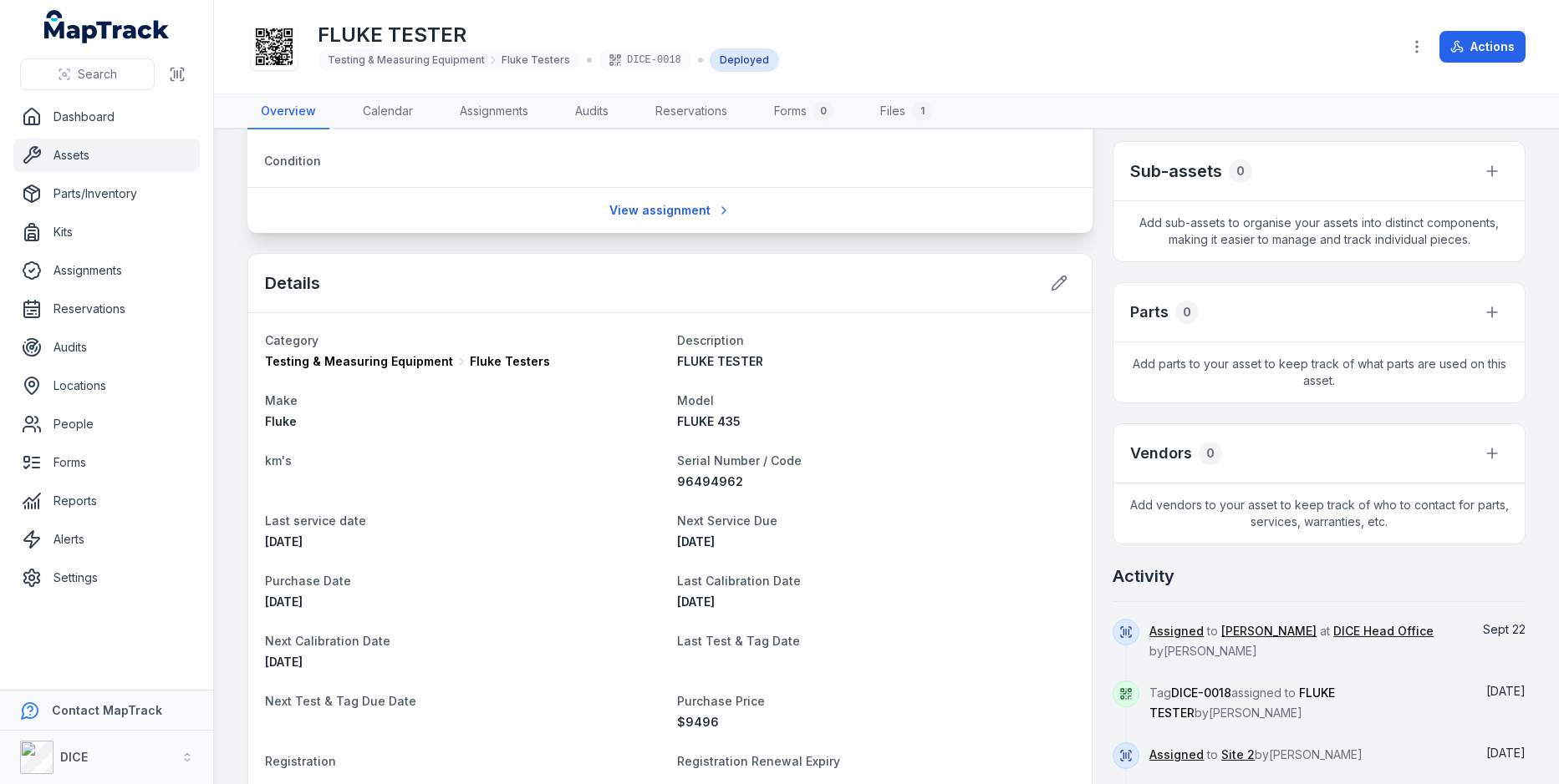
click at [913, 630] on dt "Last Test & Tag Date" at bounding box center [876, 640] width 398 height 20
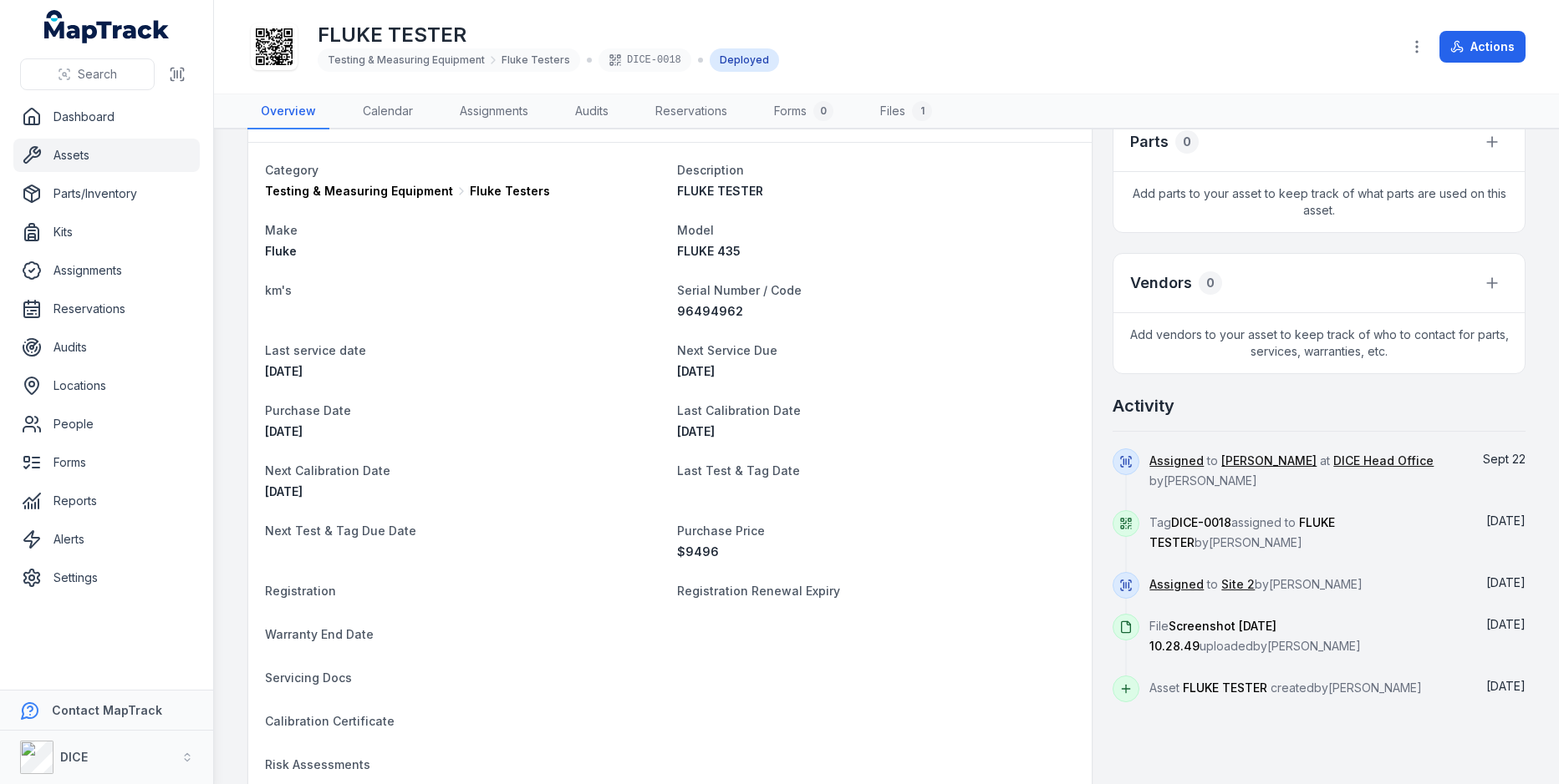
scroll to position [481, 0]
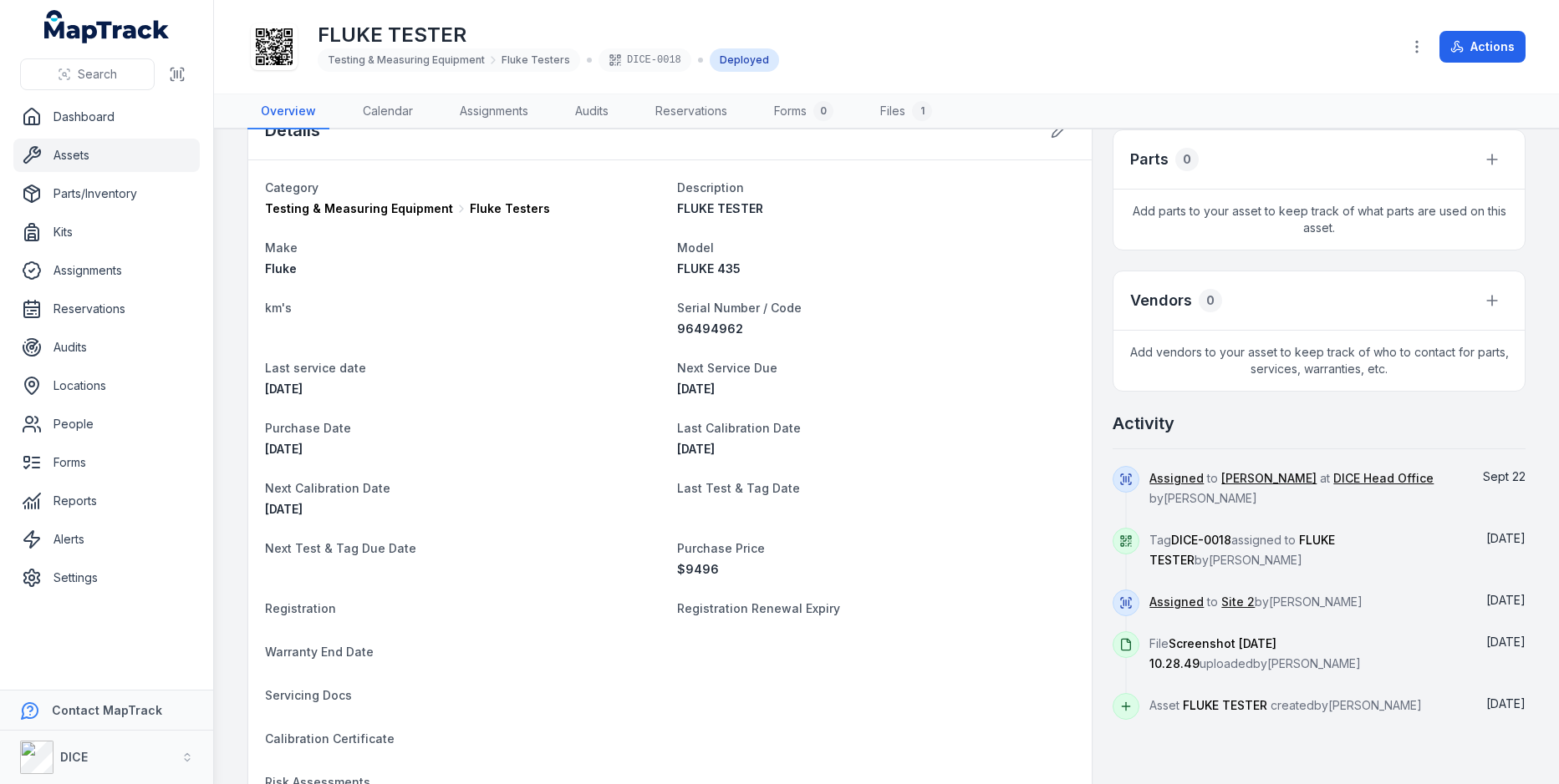
drag, startPoint x: 1307, startPoint y: 583, endPoint x: 1204, endPoint y: 408, distance: 203.1
click at [1204, 412] on div "Activity Assigned to [PERSON_NAME] at DICE Head Office by [PERSON_NAME] [DATE] …" at bounding box center [1319, 565] width 413 height 308
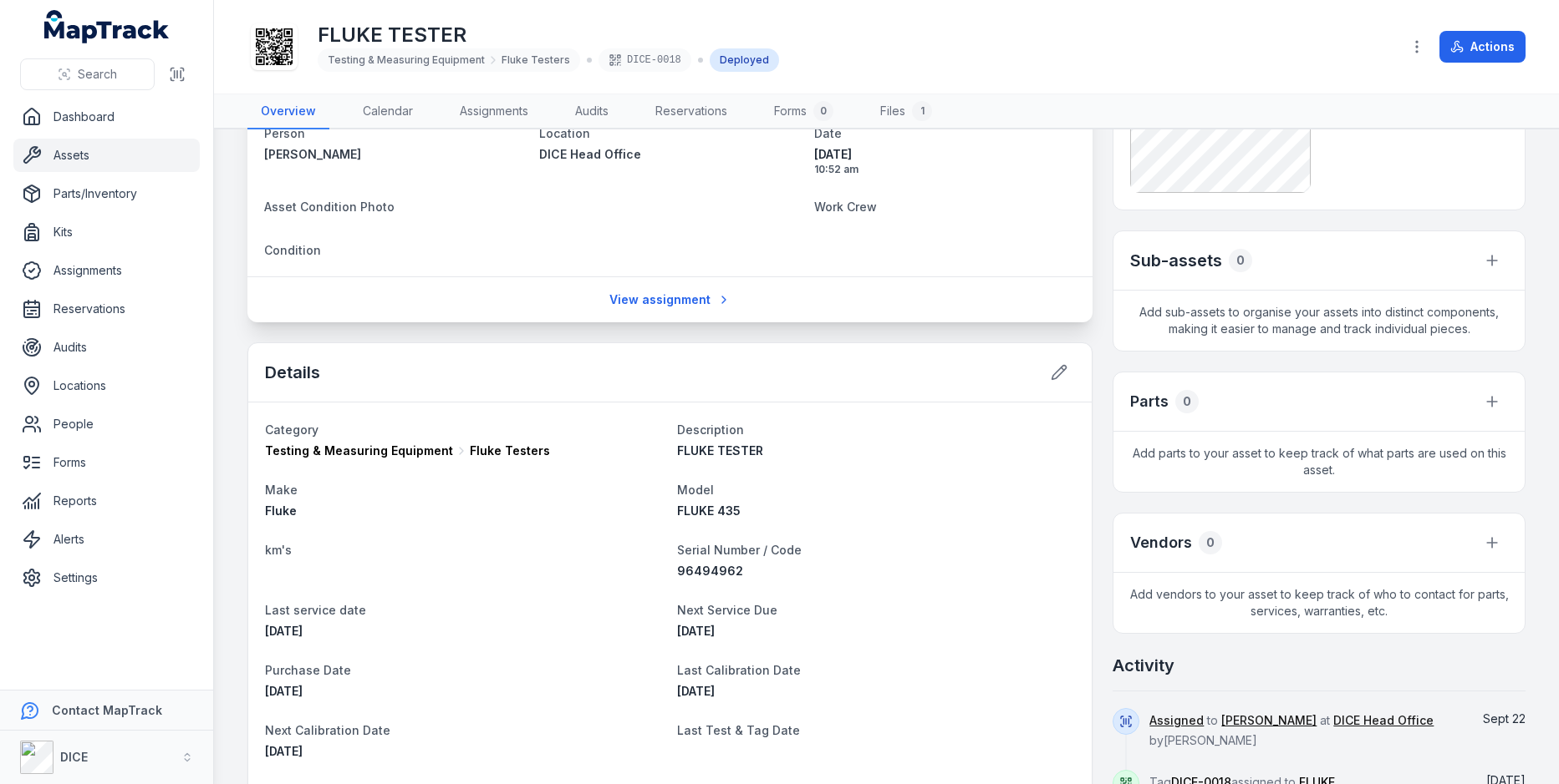
click at [1110, 366] on div "[PERSON_NAME][GEOGRAPHIC_DATA], [GEOGRAPHIC_DATA], [GEOGRAPHIC_DATA] Person [PE…" at bounding box center [886, 703] width 1278 height 1584
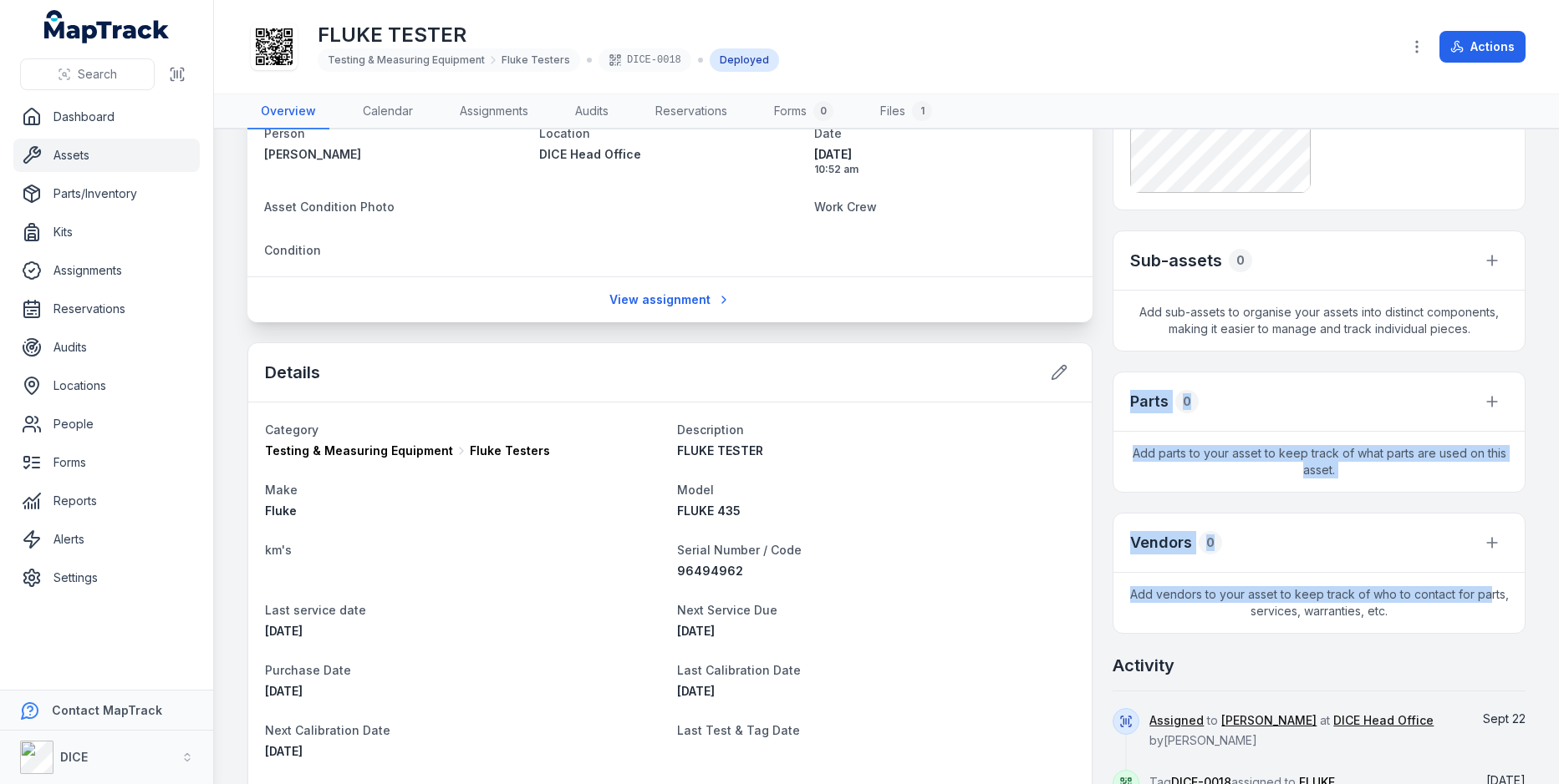
drag, startPoint x: 1129, startPoint y: 393, endPoint x: 1488, endPoint y: 593, distance: 411.0
click at [1488, 593] on div "Pictures Sub-assets 0 Add sub-assets to organise your assets into distinct comp…" at bounding box center [1319, 437] width 413 height 1052
click at [1488, 593] on span "Add vendors to your asset to keep track of who to contact for parts, services, …" at bounding box center [1319, 603] width 411 height 60
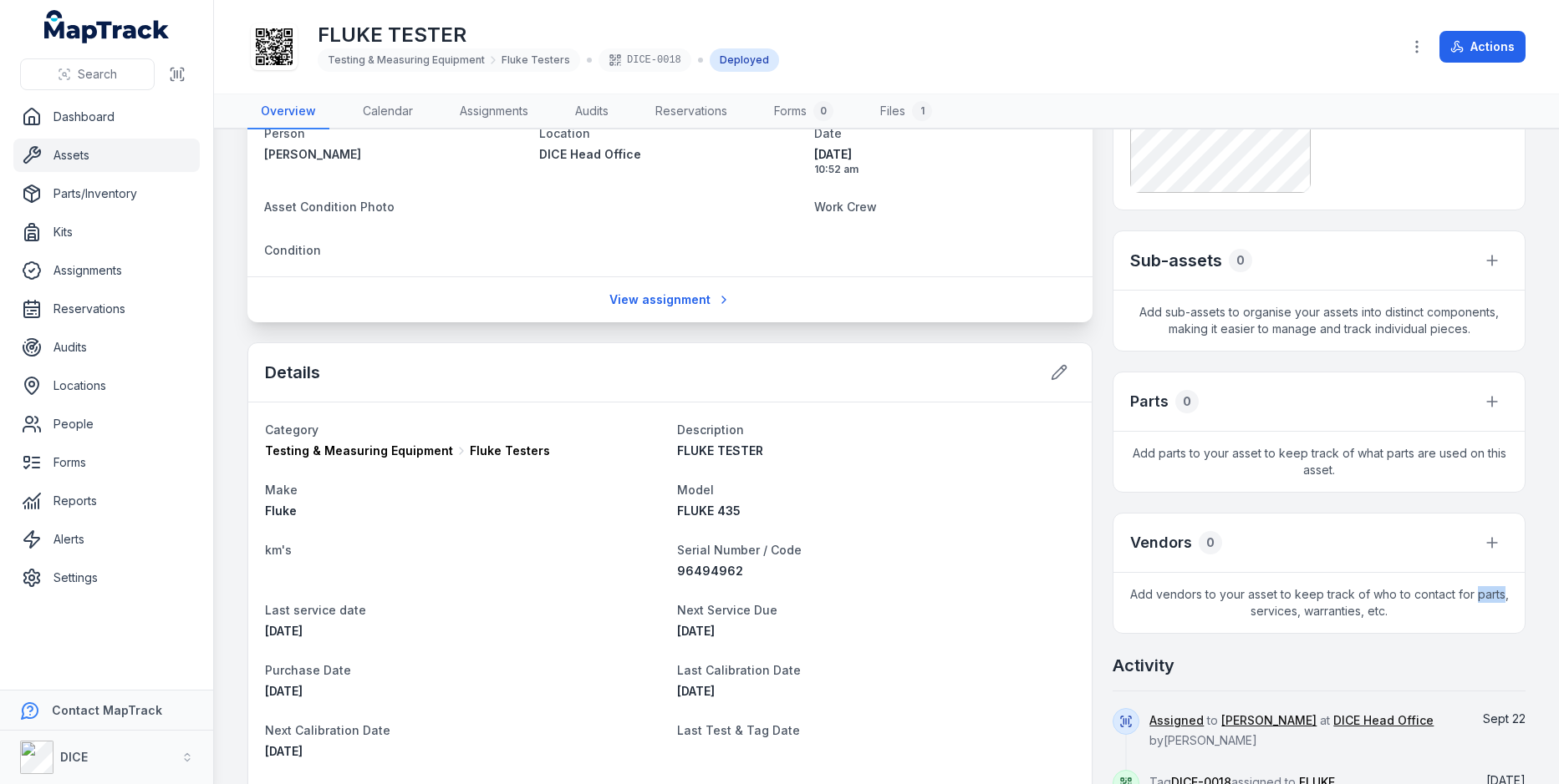
click at [1488, 593] on span "Add vendors to your asset to keep track of who to contact for parts, services, …" at bounding box center [1319, 603] width 411 height 60
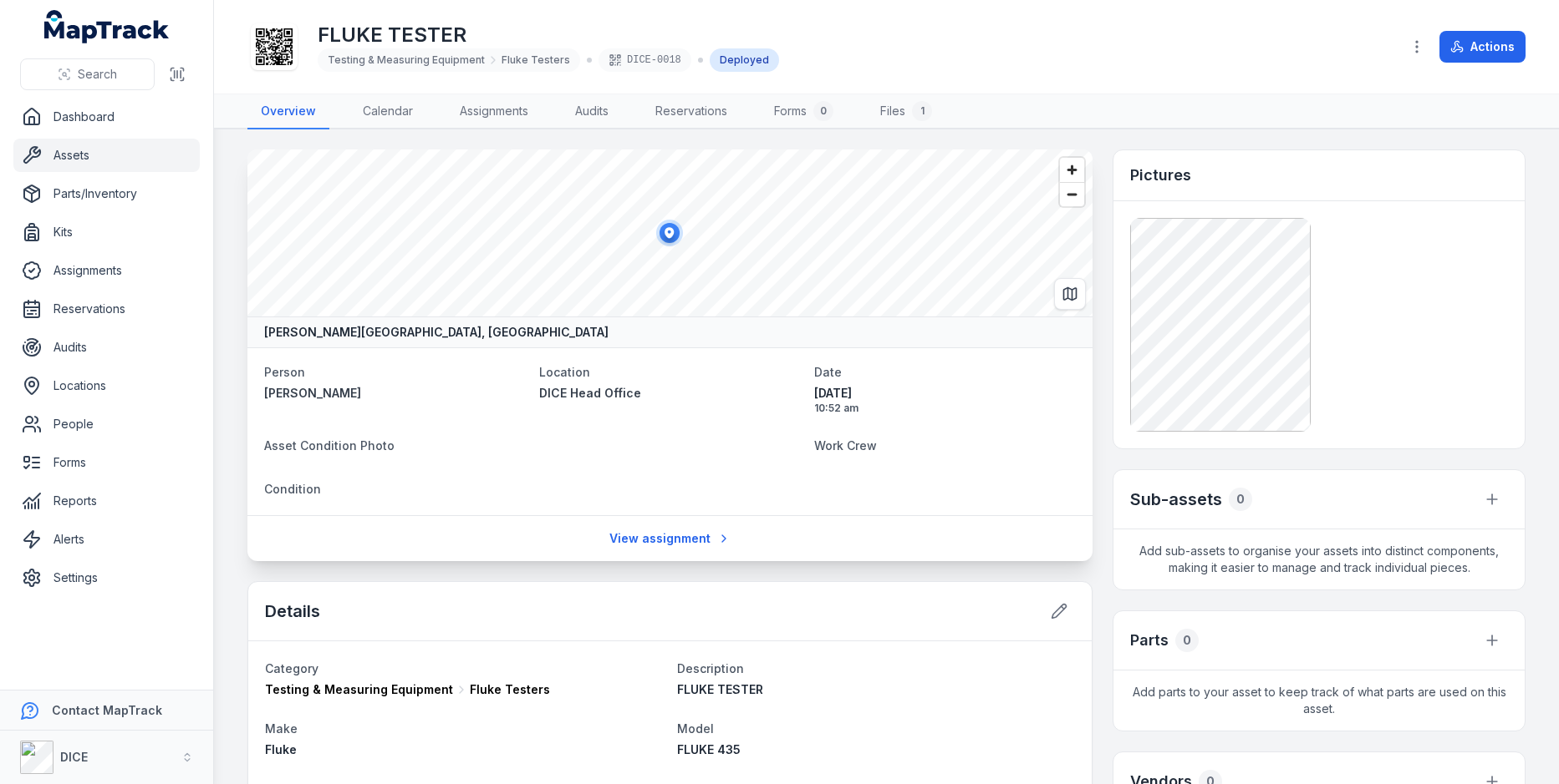
scroll to position [89, 0]
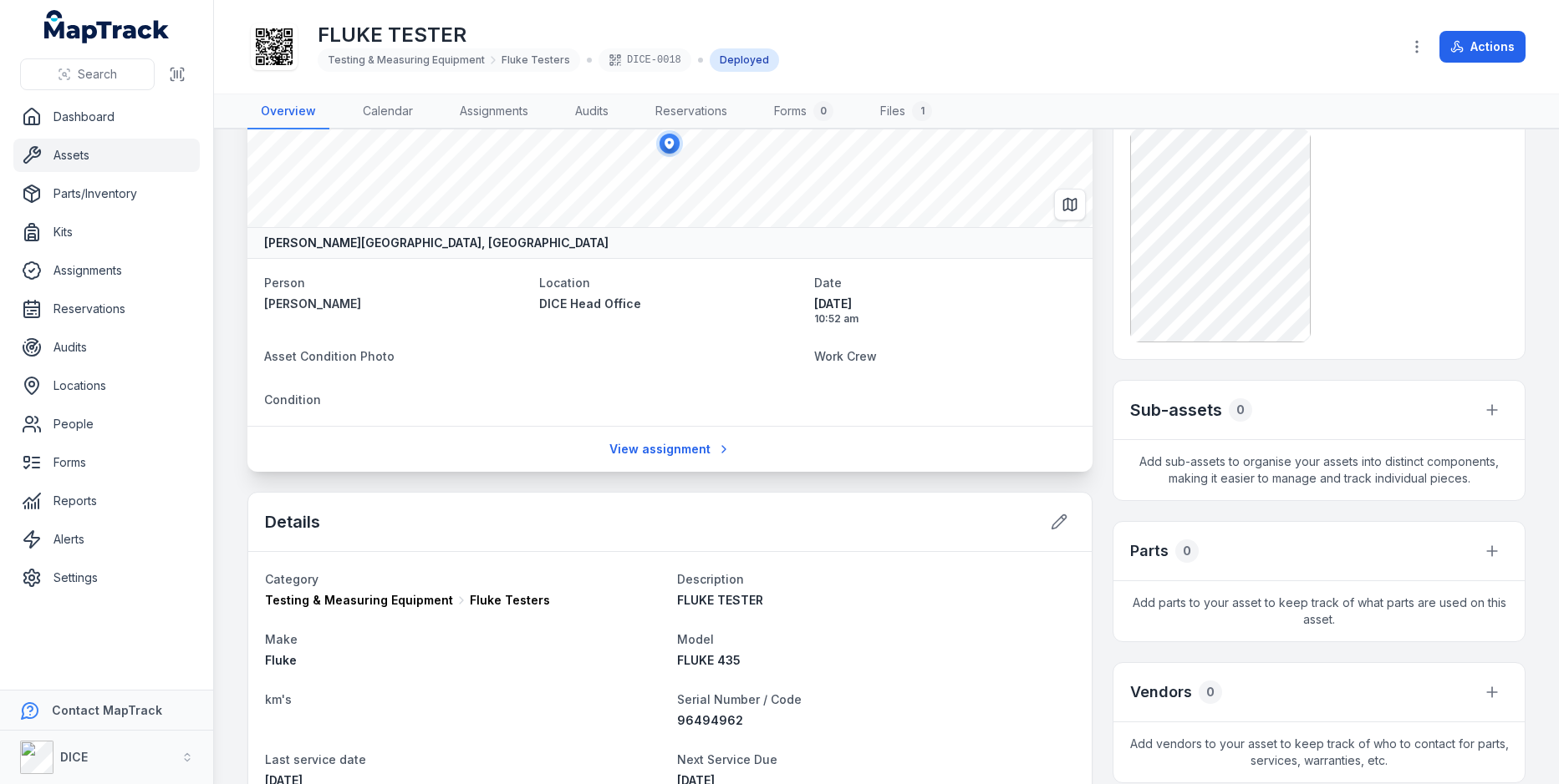
click at [1437, 285] on div at bounding box center [1319, 235] width 378 height 213
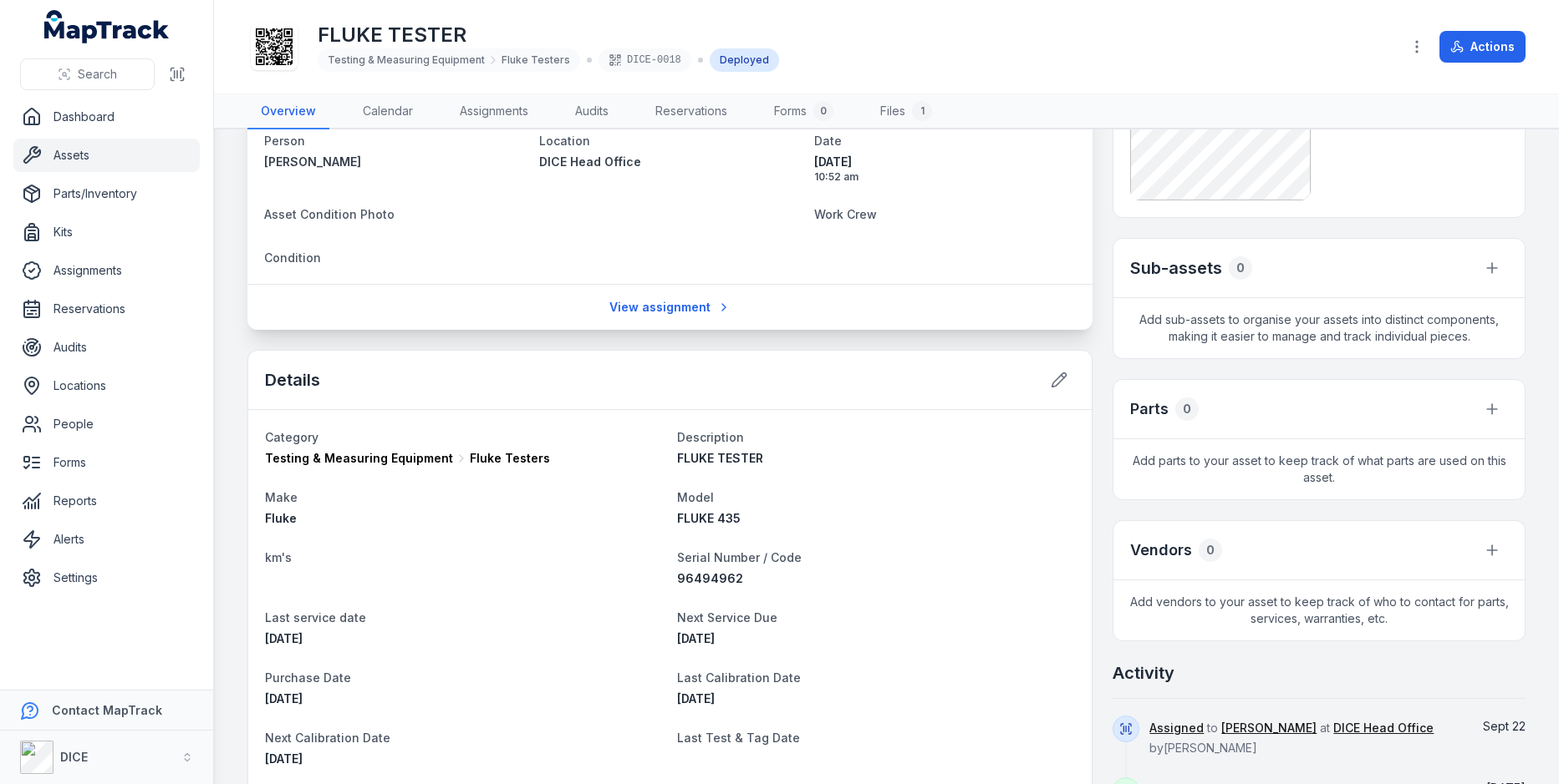
scroll to position [234, 0]
click at [1255, 310] on span "Add sub-assets to organise your assets into distinct components, making it easi…" at bounding box center [1319, 325] width 411 height 60
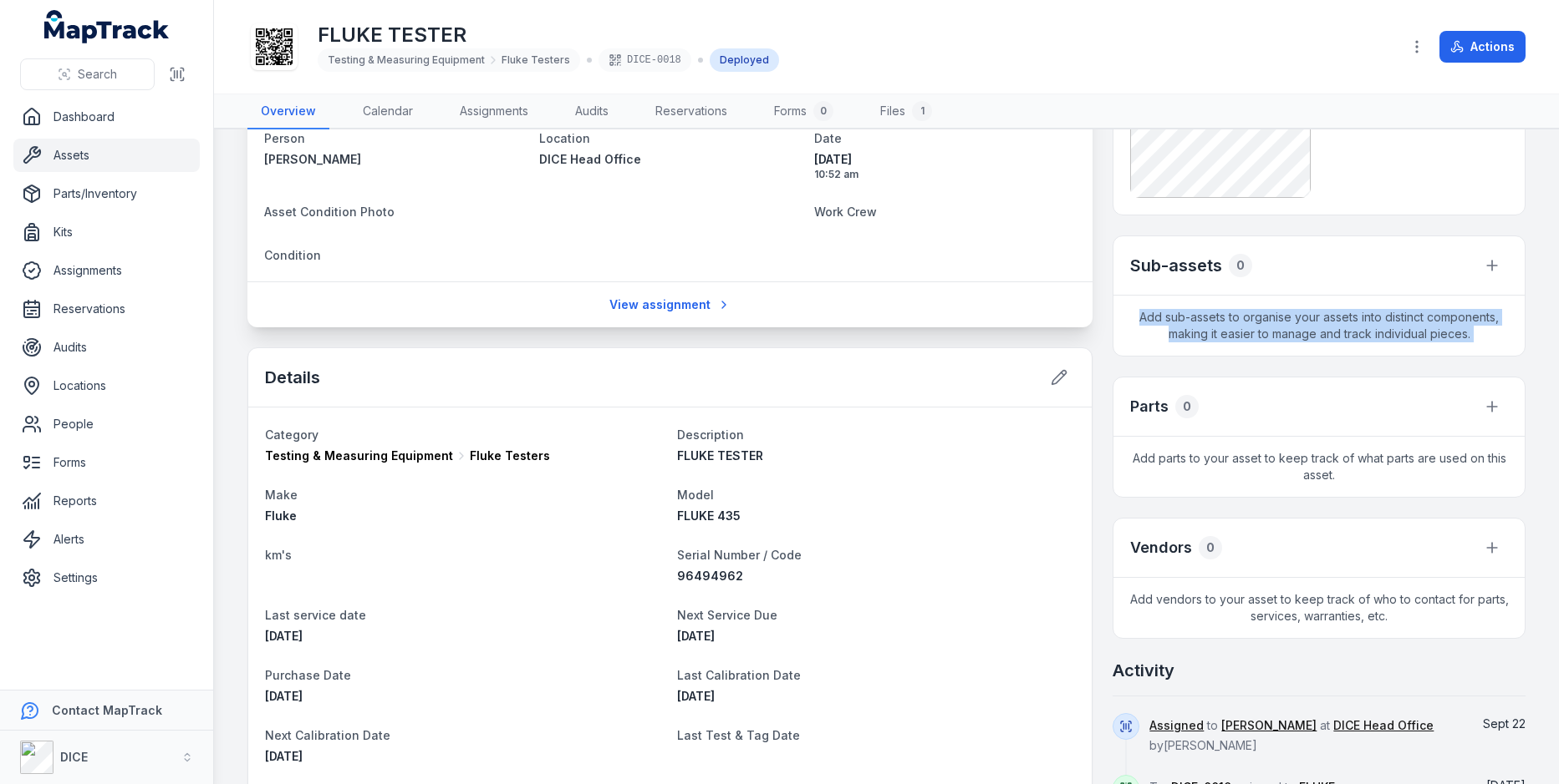
click at [1255, 310] on span "Add sub-assets to organise your assets into distinct components, making it easi…" at bounding box center [1319, 325] width 411 height 60
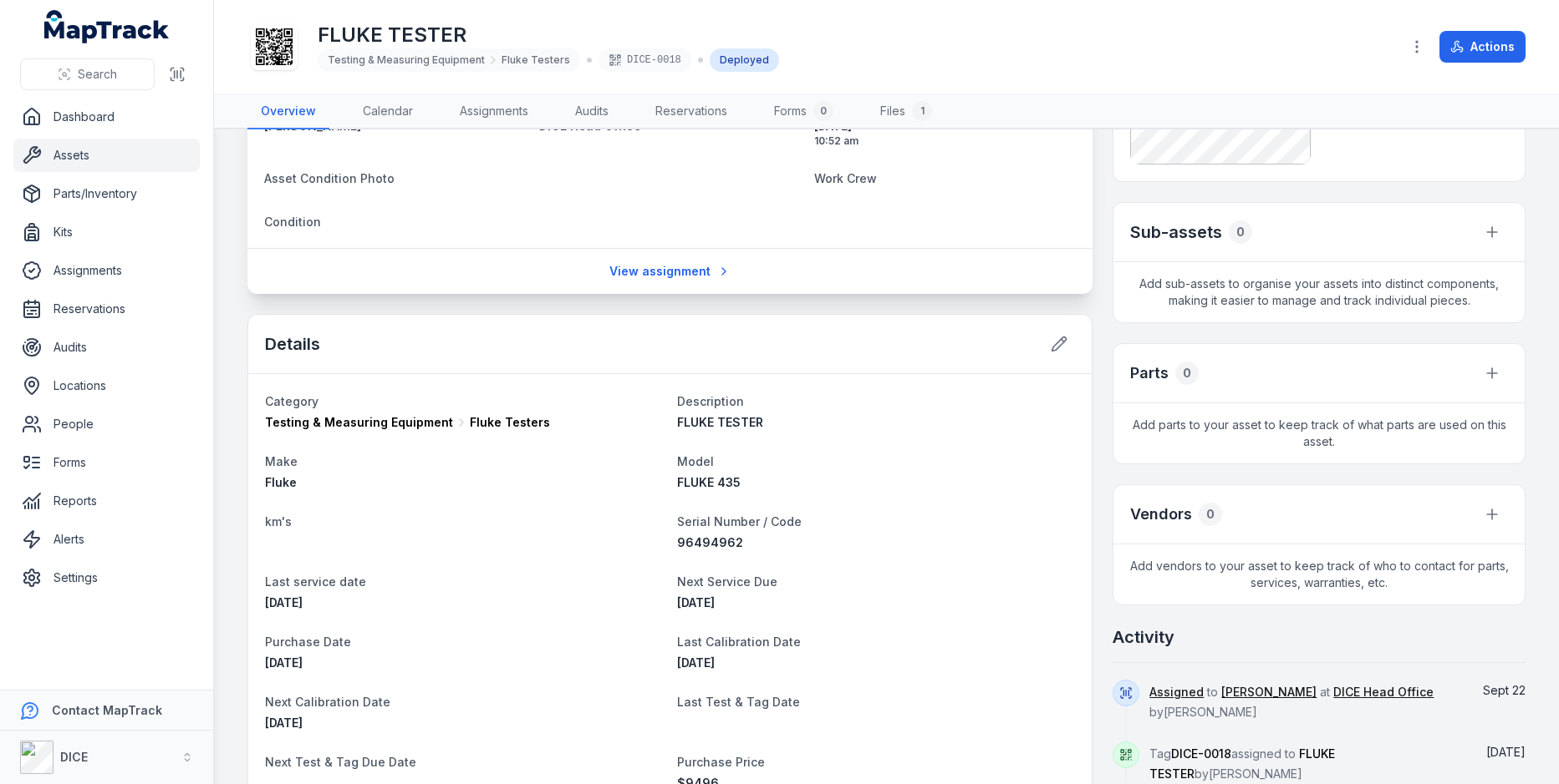
scroll to position [269, 0]
click at [1499, 509] on icon at bounding box center [1491, 513] width 17 height 17
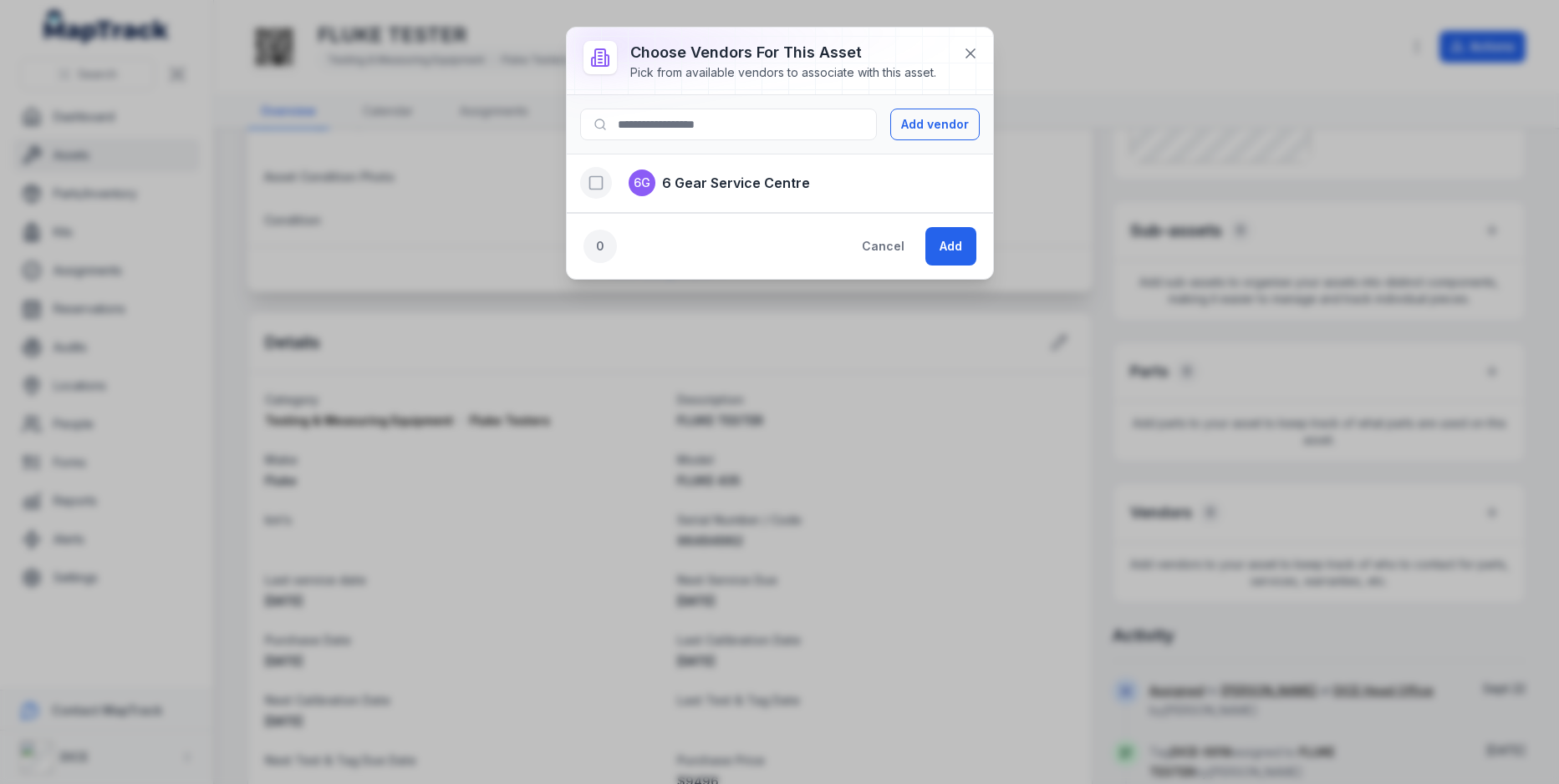
click at [600, 188] on rect "button" at bounding box center [595, 183] width 13 height 13
click at [951, 241] on button "Add" at bounding box center [950, 246] width 51 height 38
